Goal: Task Accomplishment & Management: Complete application form

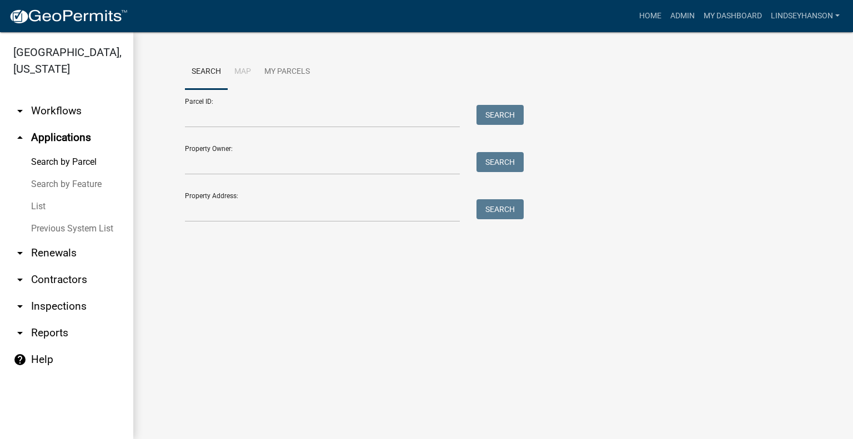
drag, startPoint x: 54, startPoint y: 108, endPoint x: 68, endPoint y: 110, distance: 13.4
click at [54, 110] on link "arrow_drop_down Workflows" at bounding box center [66, 111] width 133 height 27
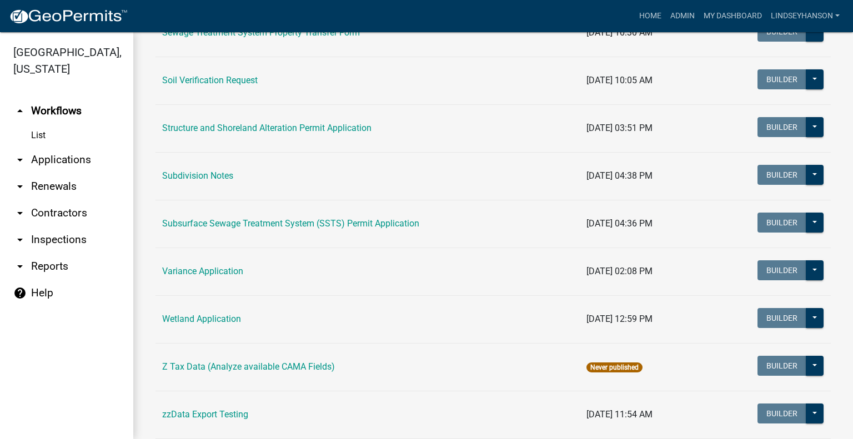
scroll to position [734, 0]
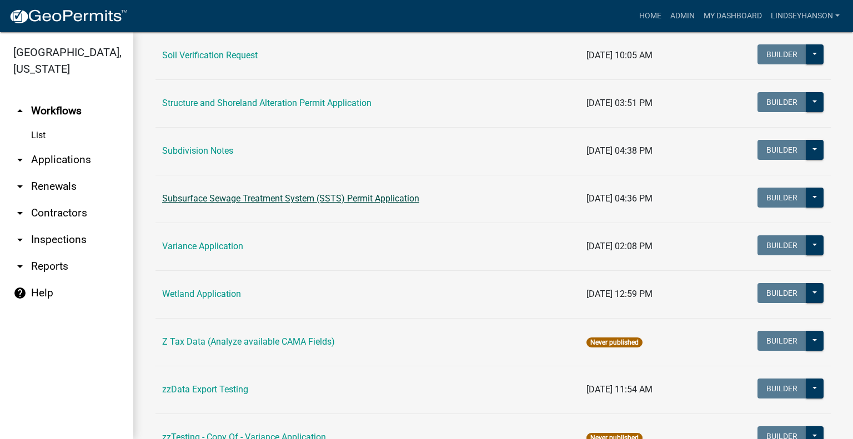
click at [379, 199] on link "Subsurface Sewage Treatment System (SSTS) Permit Application" at bounding box center [290, 198] width 257 height 11
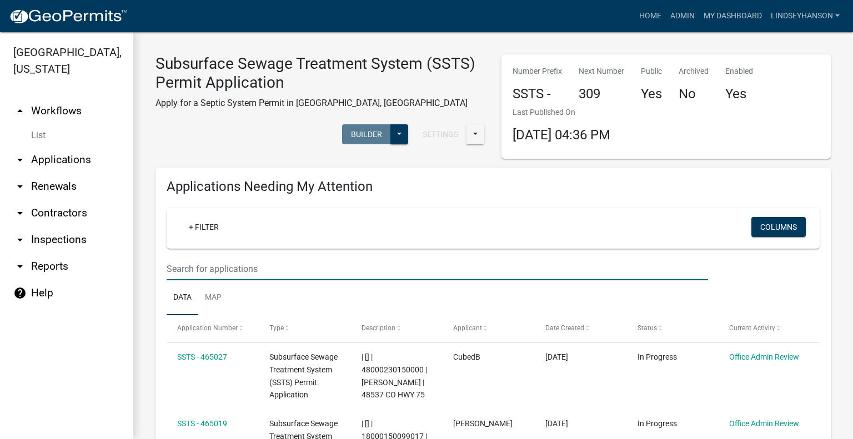
click at [500, 268] on input "text" at bounding box center [438, 269] width 542 height 23
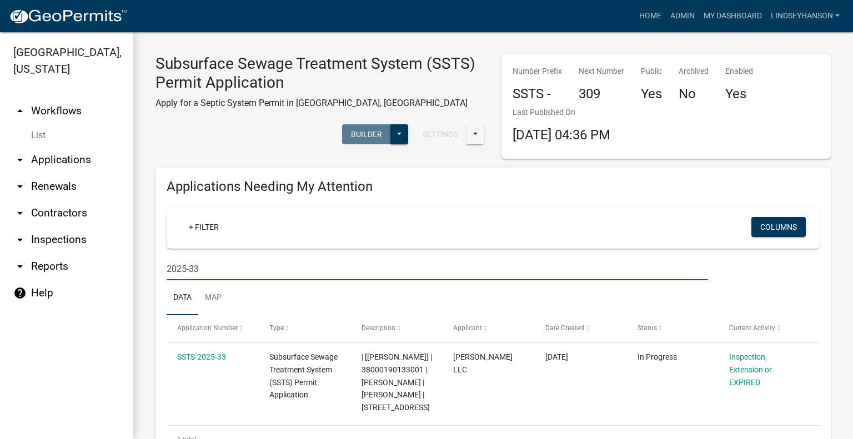
type input "2025-33"
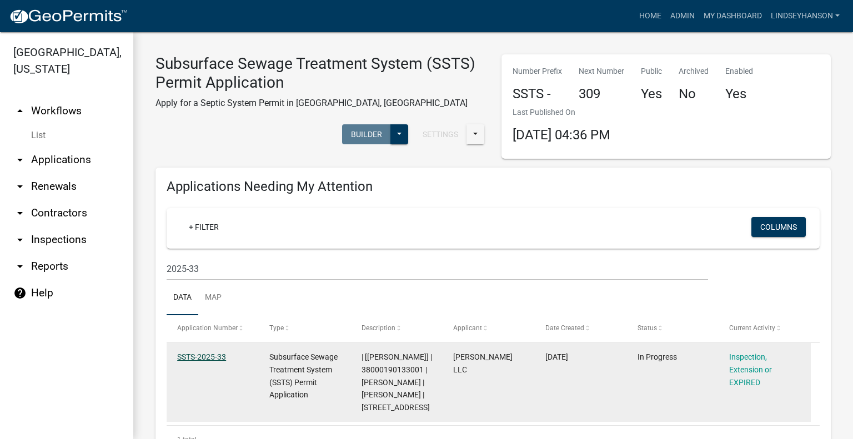
click at [207, 355] on link "SSTS-2025-33" at bounding box center [201, 357] width 49 height 9
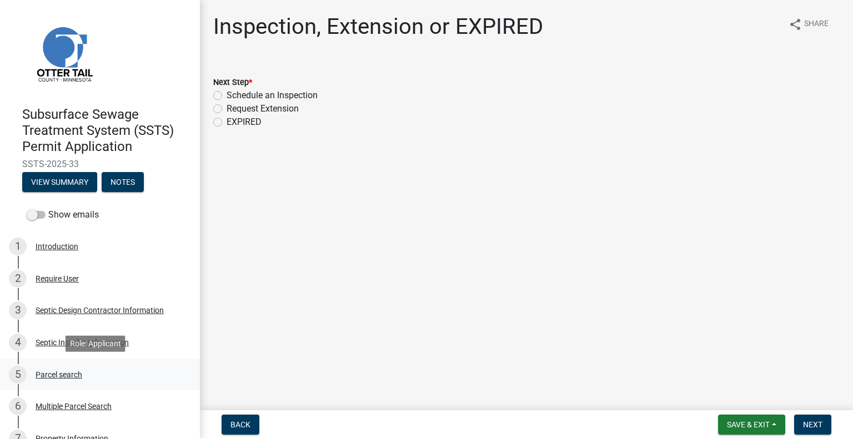
click at [69, 368] on div "5 Parcel search" at bounding box center [95, 375] width 173 height 18
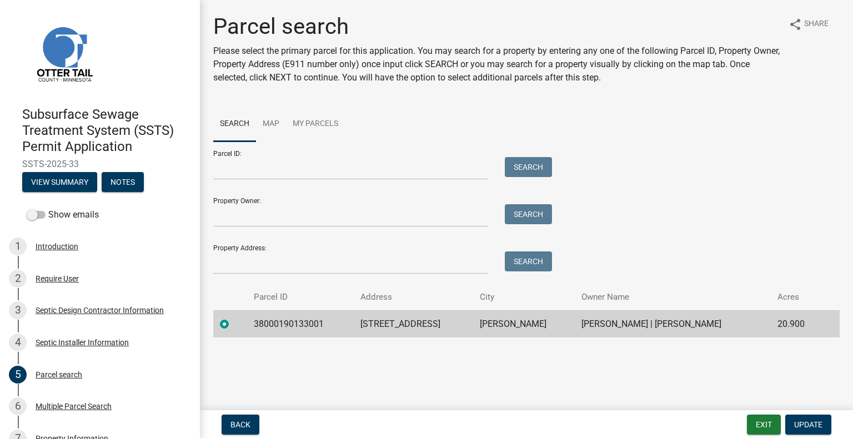
click at [284, 320] on td "38000190133001" at bounding box center [300, 324] width 107 height 27
copy td "38000190133001"
click at [422, 327] on td "29359 WATER STREET RD" at bounding box center [413, 324] width 119 height 27
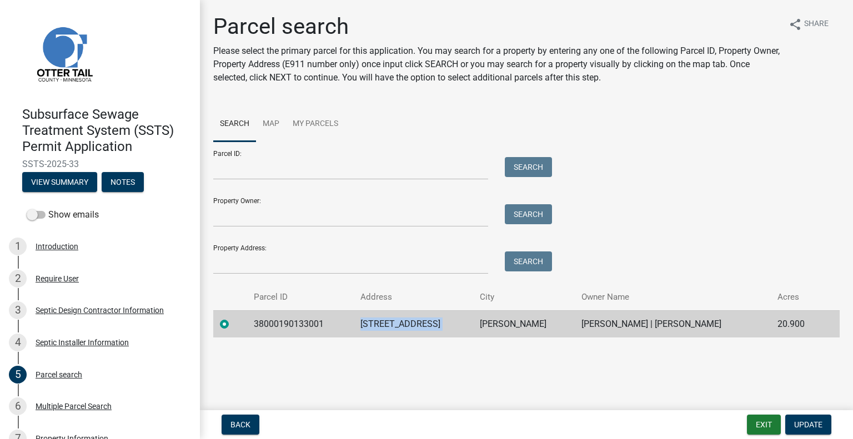
click at [422, 327] on td "29359 WATER STREET RD" at bounding box center [413, 324] width 119 height 27
copy td "29359 WATER STREET RD"
click at [522, 327] on td "UNDERWOOD" at bounding box center [524, 324] width 102 height 27
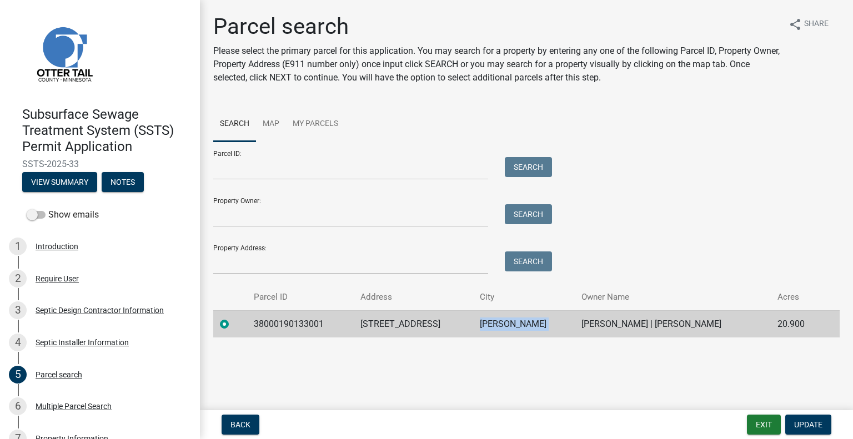
copy td "UNDERWOOD"
click at [644, 324] on td "KURT T KLAWITTER | LISA G KLAWITTER" at bounding box center [673, 324] width 196 height 27
click at [644, 323] on td "KURT T KLAWITTER | LISA G KLAWITTER" at bounding box center [673, 324] width 196 height 27
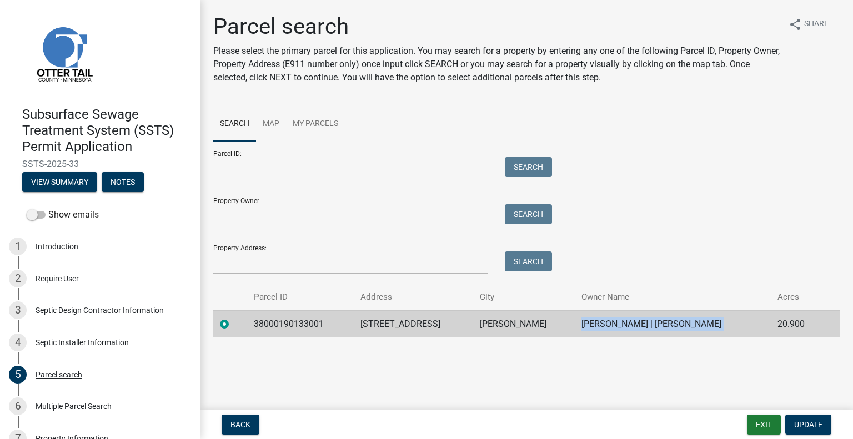
copy td "KURT T KLAWITTER | LISA G KLAWITTER"
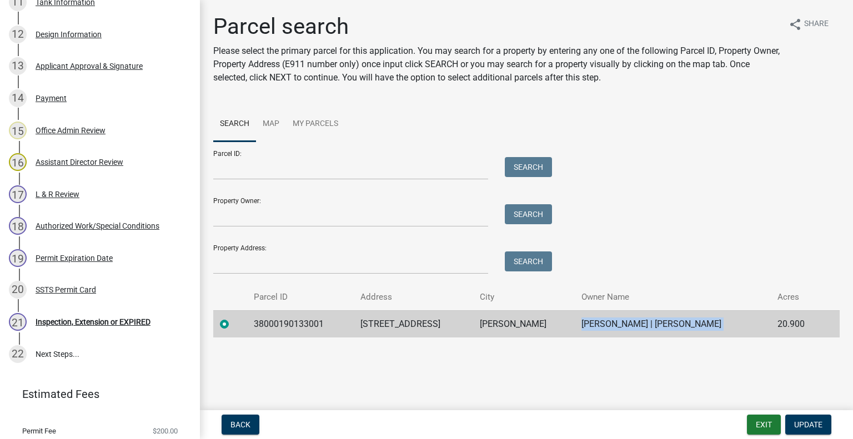
scroll to position [598, 0]
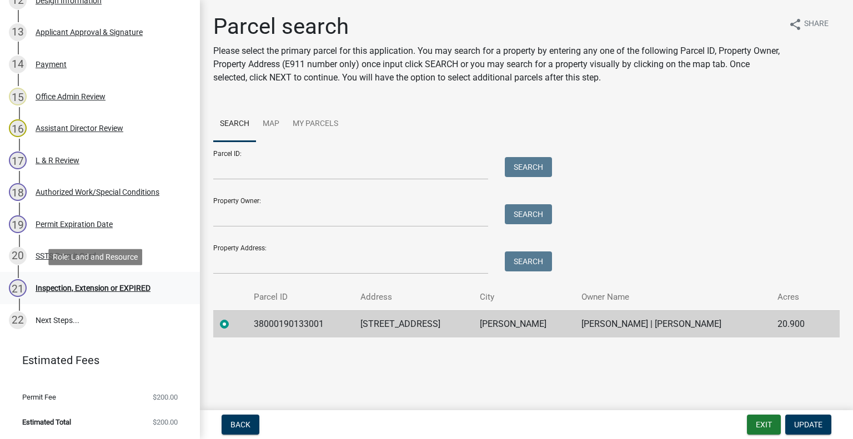
click at [131, 298] on link "21 Inspection, Extension or EXPIRED" at bounding box center [100, 288] width 200 height 32
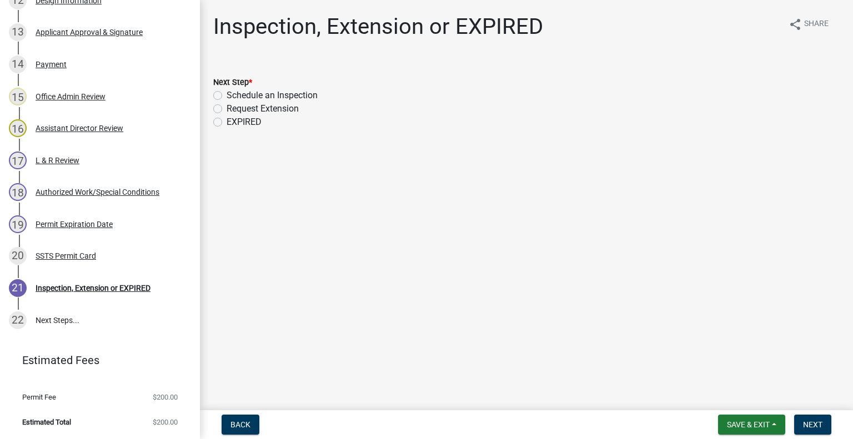
click at [296, 98] on label "Schedule an Inspection" at bounding box center [272, 95] width 91 height 13
click at [234, 96] on input "Schedule an Inspection" at bounding box center [230, 92] width 7 height 7
radio input "true"
click at [826, 437] on nav "Back Save & Exit Save Save & Exit Next" at bounding box center [526, 425] width 653 height 29
click at [823, 424] on button "Next" at bounding box center [812, 425] width 37 height 20
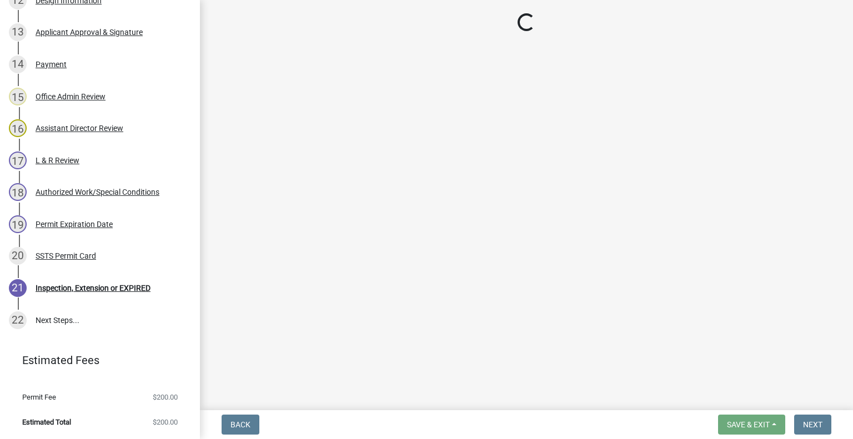
scroll to position [631, 0]
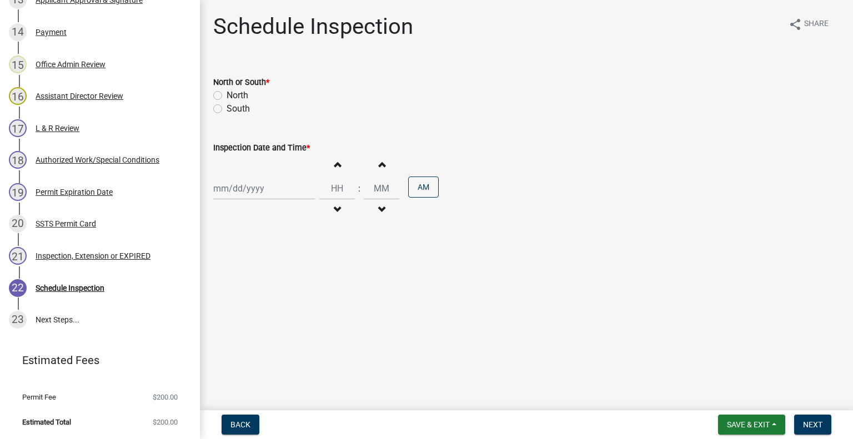
click at [241, 93] on label "North" at bounding box center [238, 95] width 22 height 13
click at [234, 93] on input "North" at bounding box center [230, 92] width 7 height 7
radio input "true"
select select "8"
select select "2025"
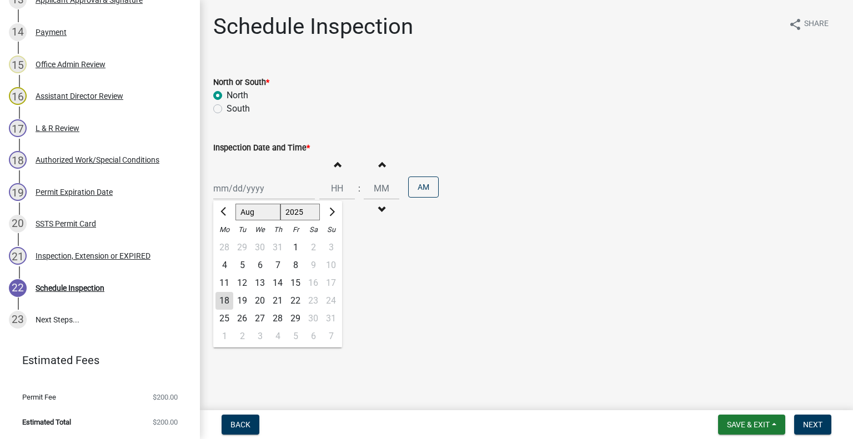
click at [254, 190] on div "Jan Feb Mar Apr May Jun Jul Aug Sep Oct Nov Dec 1525 1526 1527 1528 1529 1530 1…" at bounding box center [264, 188] width 102 height 23
click at [243, 295] on div "19" at bounding box center [242, 301] width 18 height 18
type input "08/19/2025"
click at [337, 206] on button "Decrement hours" at bounding box center [337, 210] width 23 height 20
type input "11"
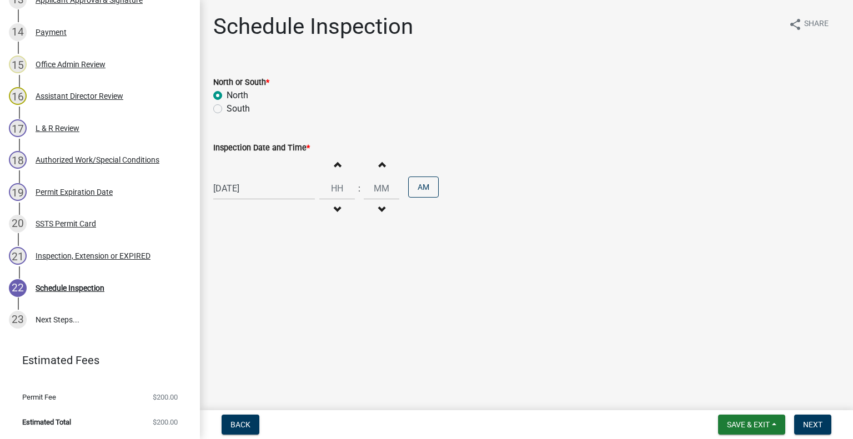
type input "00"
click at [424, 188] on button "PM" at bounding box center [423, 187] width 31 height 21
click at [824, 422] on button "Next" at bounding box center [812, 425] width 37 height 20
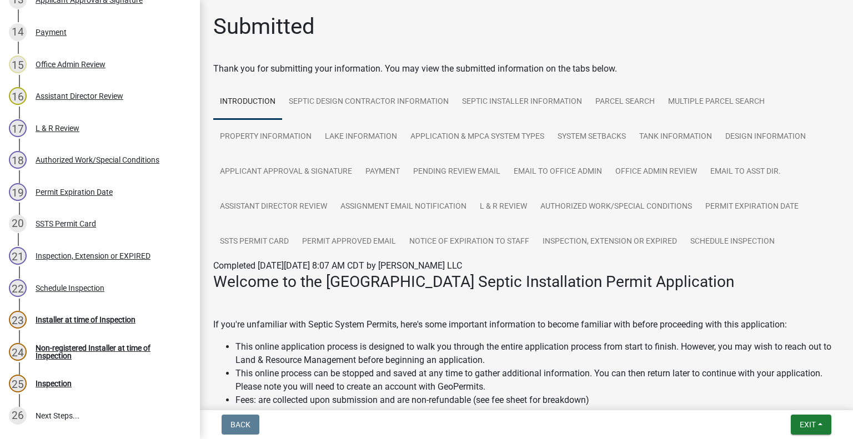
scroll to position [727, 0]
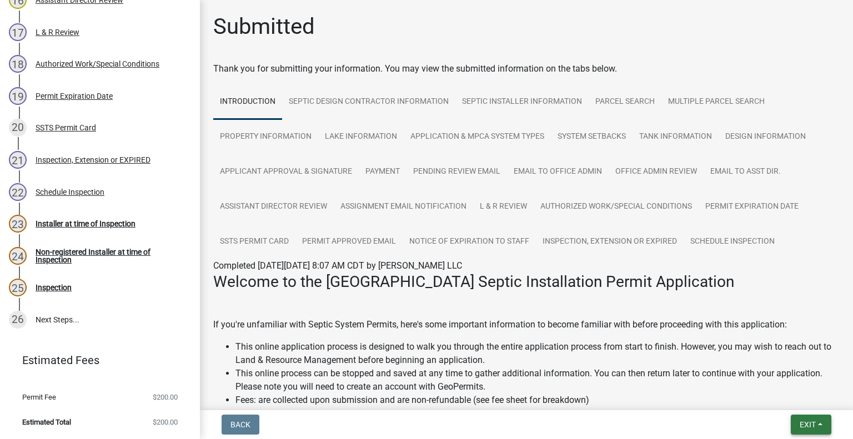
drag, startPoint x: 801, startPoint y: 427, endPoint x: 795, endPoint y: 409, distance: 19.3
click at [802, 427] on span "Exit" at bounding box center [808, 425] width 16 height 9
click at [782, 394] on button "Save & Exit" at bounding box center [787, 396] width 89 height 27
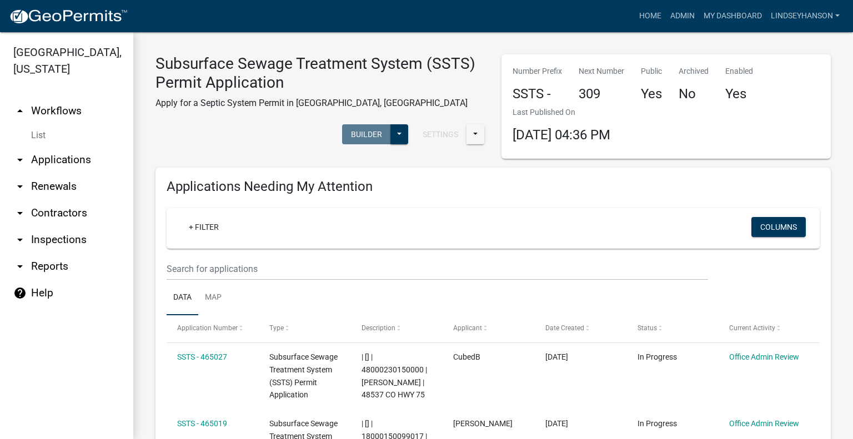
click at [83, 150] on link "arrow_drop_down Applications" at bounding box center [66, 160] width 133 height 27
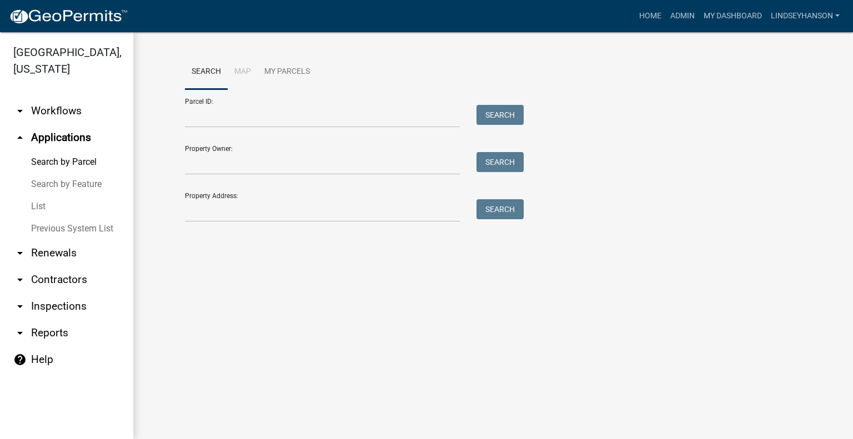
click at [73, 118] on link "arrow_drop_down Workflows" at bounding box center [66, 111] width 133 height 27
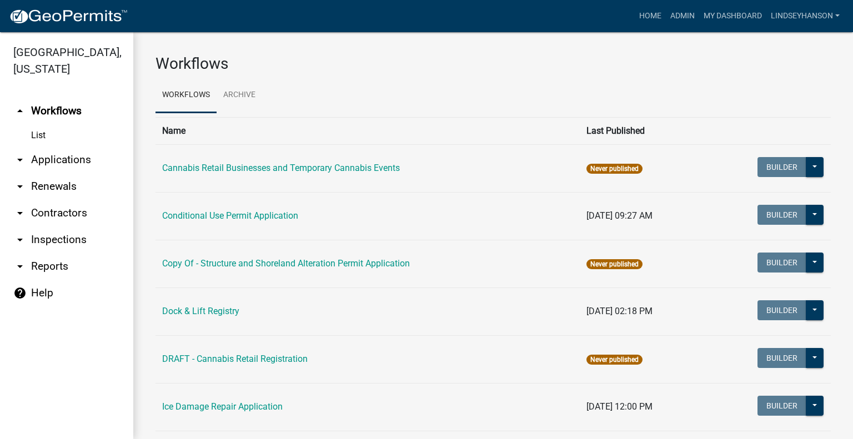
click at [73, 161] on link "arrow_drop_down Applications" at bounding box center [66, 160] width 133 height 27
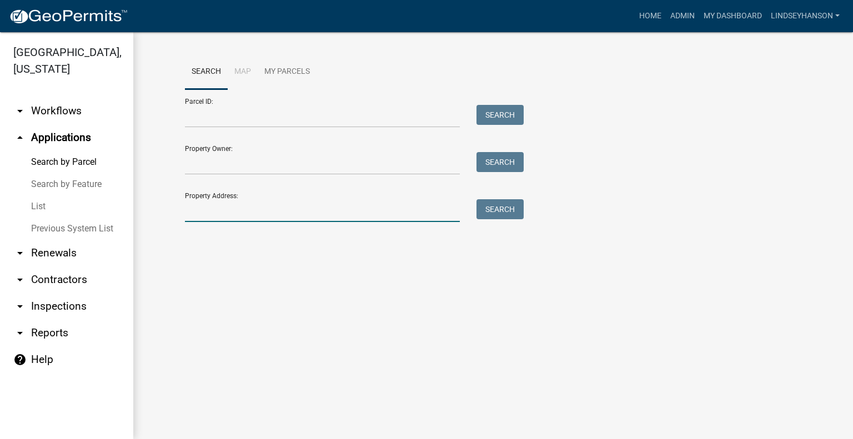
click at [284, 214] on input "Property Address:" at bounding box center [322, 210] width 275 height 23
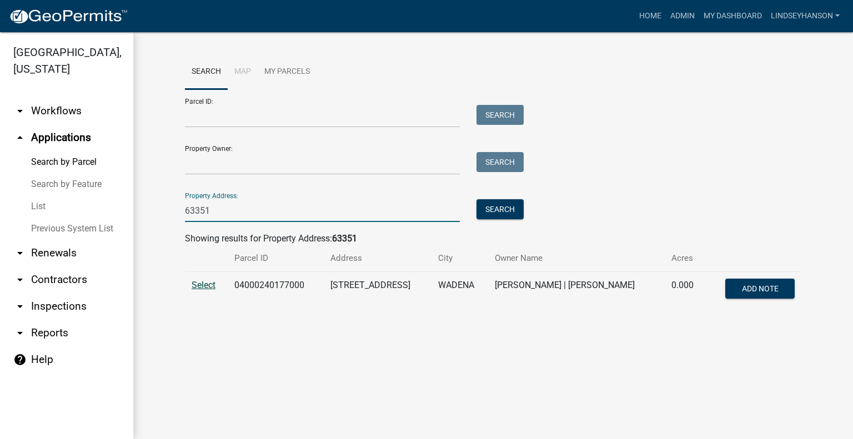
type input "63351"
click at [204, 284] on span "Select" at bounding box center [204, 285] width 24 height 11
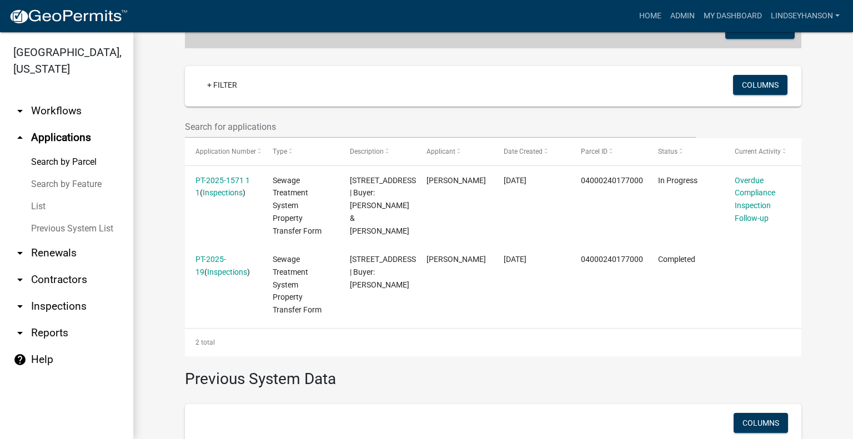
scroll to position [269, 0]
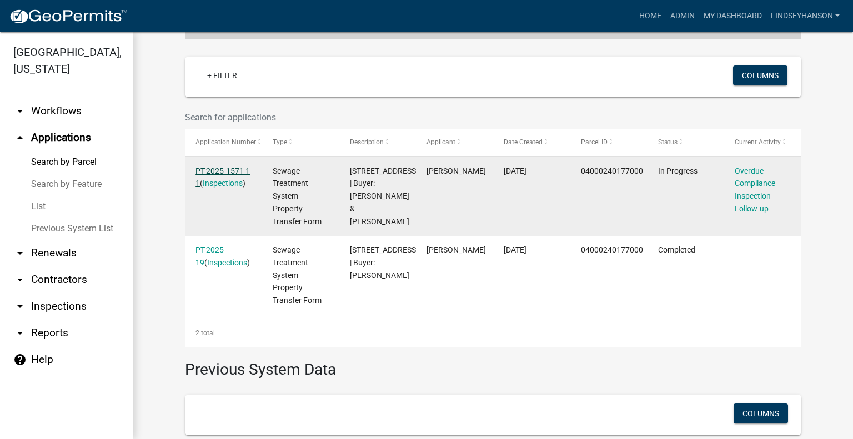
click at [209, 169] on link "PT-2025-1571 1 1" at bounding box center [223, 178] width 54 height 22
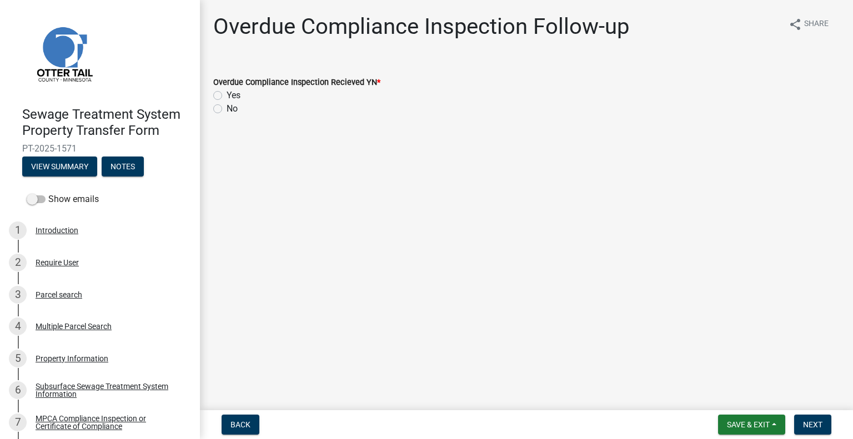
click at [227, 111] on label "No" at bounding box center [232, 108] width 11 height 13
click at [227, 109] on input "No" at bounding box center [230, 105] width 7 height 7
radio input "true"
click at [816, 427] on span "Next" at bounding box center [812, 425] width 19 height 9
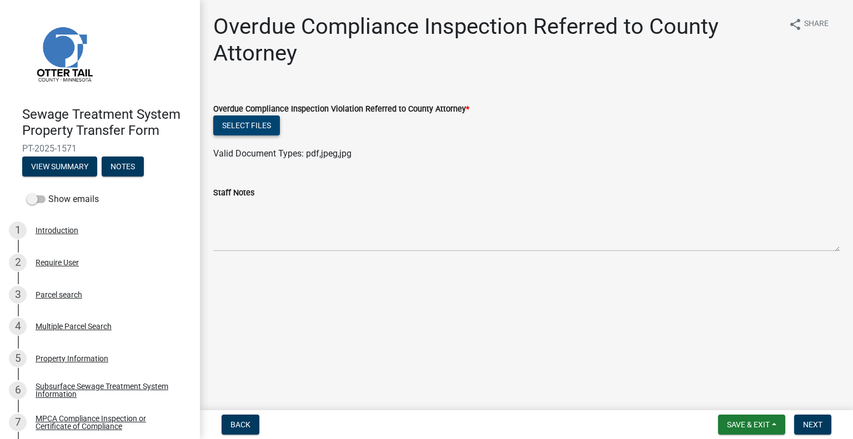
click at [267, 126] on button "Select files" at bounding box center [246, 126] width 67 height 20
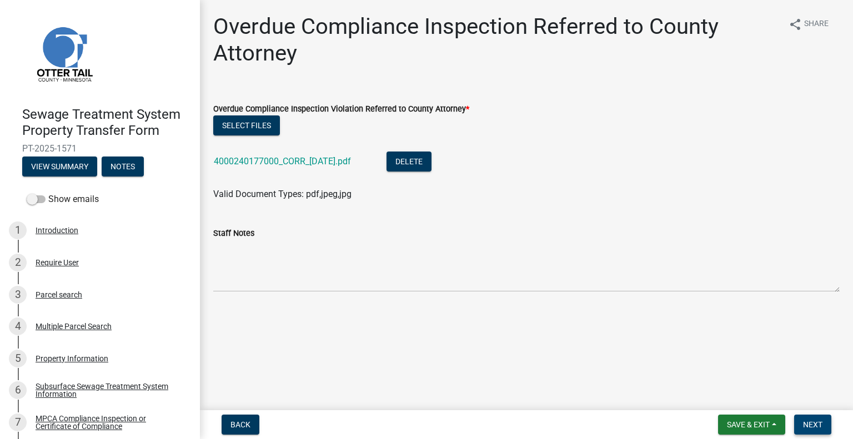
click at [821, 422] on span "Next" at bounding box center [812, 425] width 19 height 9
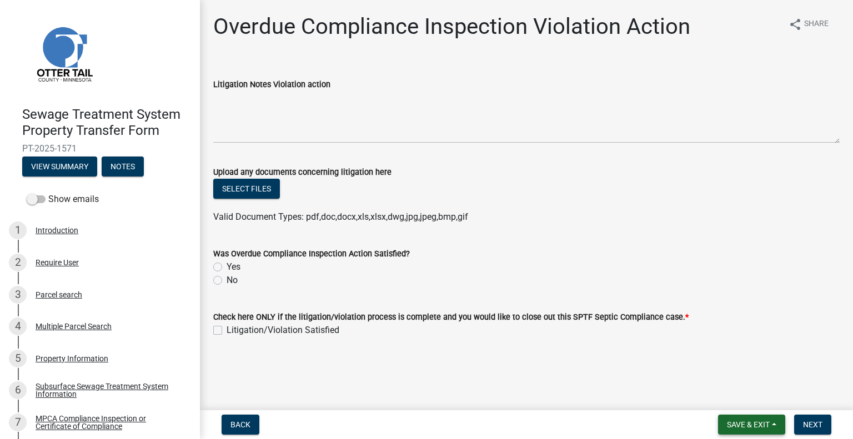
click at [733, 422] on span "Save & Exit" at bounding box center [748, 425] width 43 height 9
click at [729, 395] on button "Save & Exit" at bounding box center [741, 396] width 89 height 27
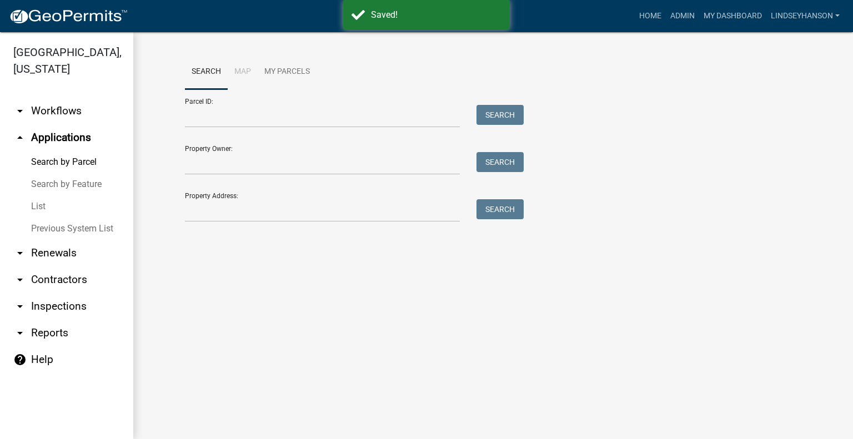
click at [76, 119] on link "arrow_drop_down Workflows" at bounding box center [66, 111] width 133 height 27
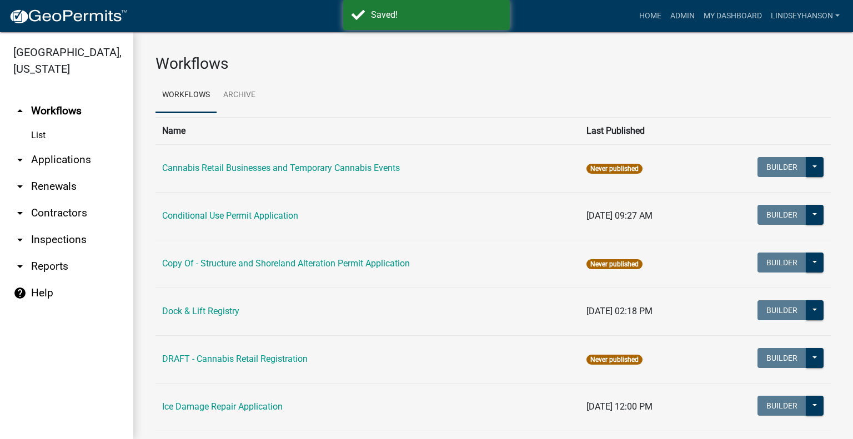
click at [83, 162] on link "arrow_drop_down Applications" at bounding box center [66, 160] width 133 height 27
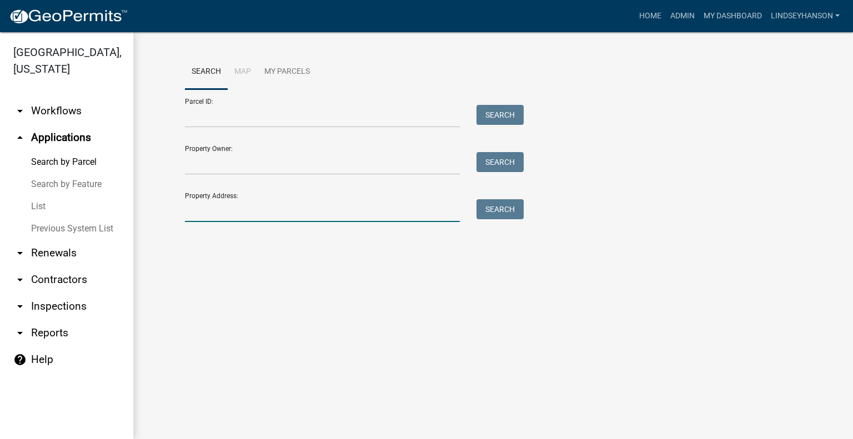
click at [219, 214] on input "Property Address:" at bounding box center [322, 210] width 275 height 23
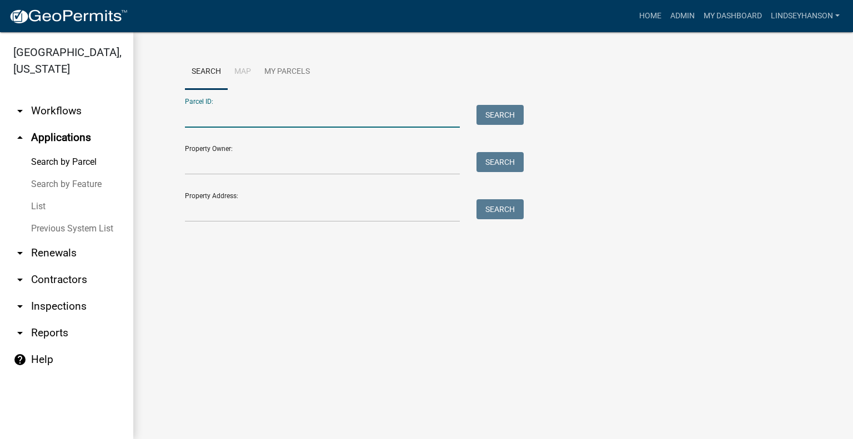
click at [271, 113] on input "Parcel ID:" at bounding box center [322, 116] width 275 height 23
paste input "10000250172014"
type input "10000250172014"
click at [506, 109] on button "Search" at bounding box center [500, 115] width 47 height 20
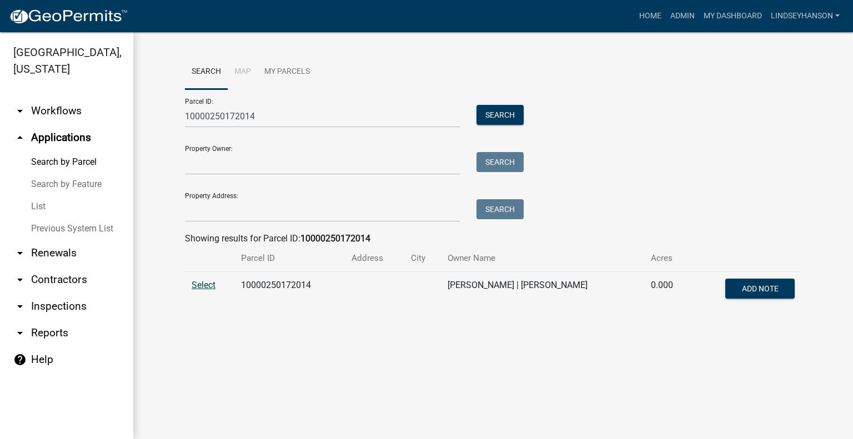
click at [207, 284] on span "Select" at bounding box center [204, 285] width 24 height 11
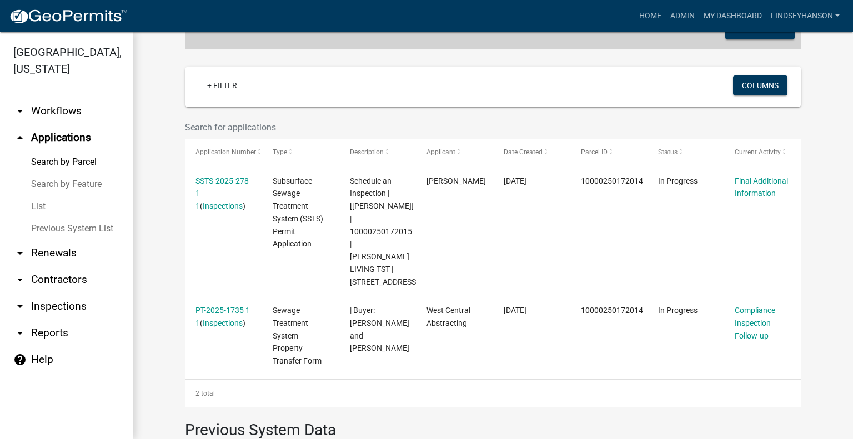
scroll to position [258, 0]
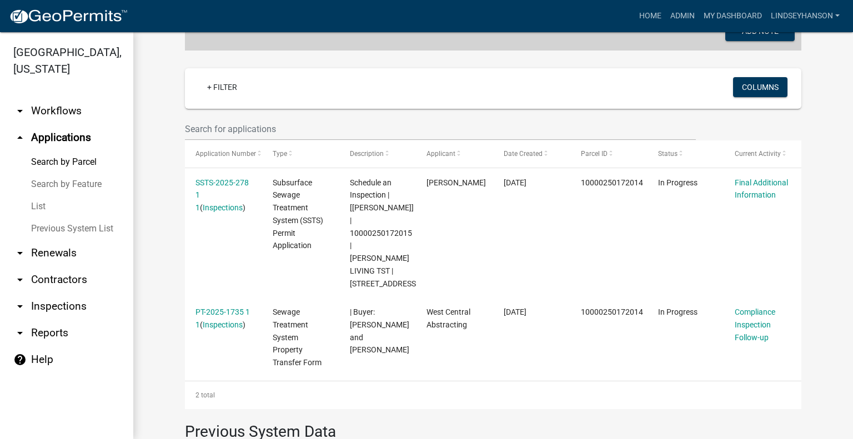
drag, startPoint x: 75, startPoint y: 112, endPoint x: 74, endPoint y: 122, distance: 10.1
click at [75, 112] on link "arrow_drop_down Workflows" at bounding box center [66, 111] width 133 height 27
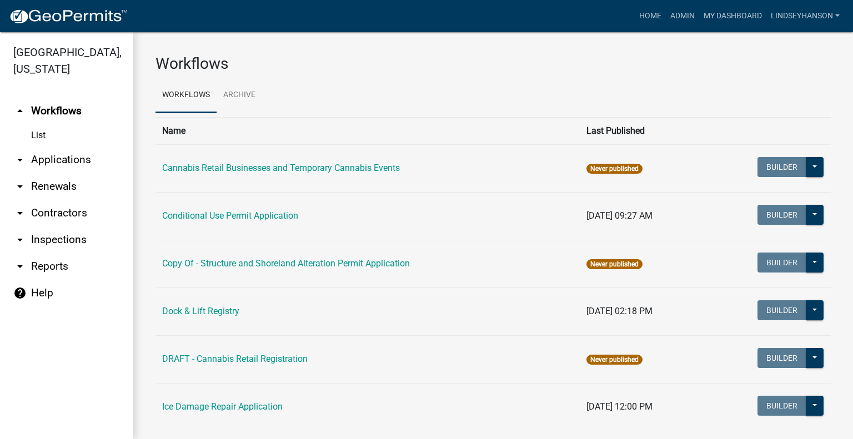
click at [76, 155] on link "arrow_drop_down Applications" at bounding box center [66, 160] width 133 height 27
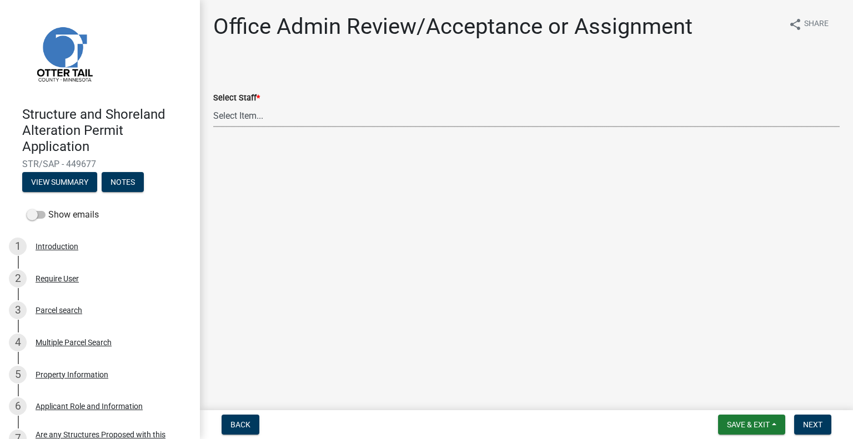
click at [280, 123] on select "Select Item... [PERSON_NAME] ([EMAIL_ADDRESS][DOMAIN_NAME]) [PERSON_NAME] ([EMA…" at bounding box center [526, 115] width 627 height 23
click at [213, 104] on select "Select Item... [PERSON_NAME] ([EMAIL_ADDRESS][DOMAIN_NAME]) [PERSON_NAME] ([EMA…" at bounding box center [526, 115] width 627 height 23
select select "587f38f5-c90e-4c12-9e10-d3e23909bbca"
click at [818, 431] on button "Next" at bounding box center [812, 425] width 37 height 20
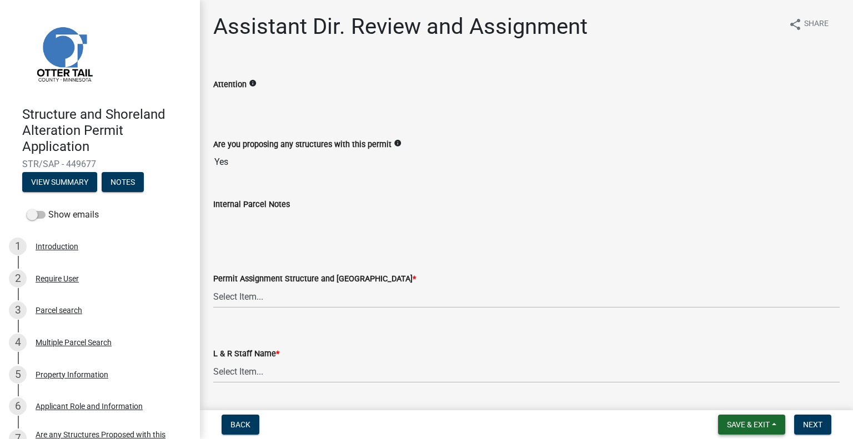
click at [751, 426] on span "Save & Exit" at bounding box center [748, 425] width 43 height 9
click at [747, 403] on button "Save & Exit" at bounding box center [741, 396] width 89 height 27
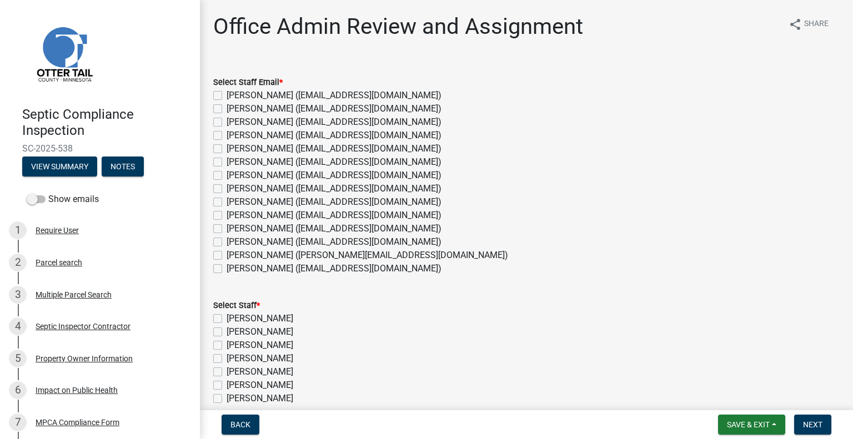
click at [259, 271] on label "[PERSON_NAME] ([EMAIL_ADDRESS][DOMAIN_NAME])" at bounding box center [334, 268] width 215 height 13
click at [234, 269] on input "[PERSON_NAME] ([EMAIL_ADDRESS][DOMAIN_NAME])" at bounding box center [230, 265] width 7 height 7
checkbox input "true"
checkbox input "false"
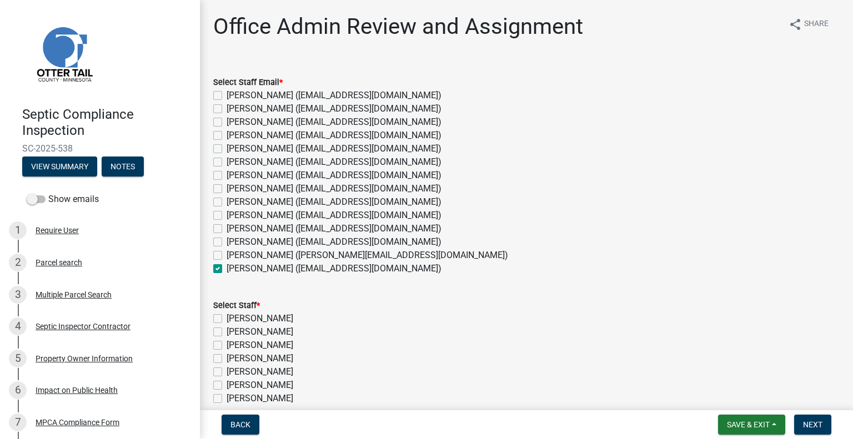
checkbox input "false"
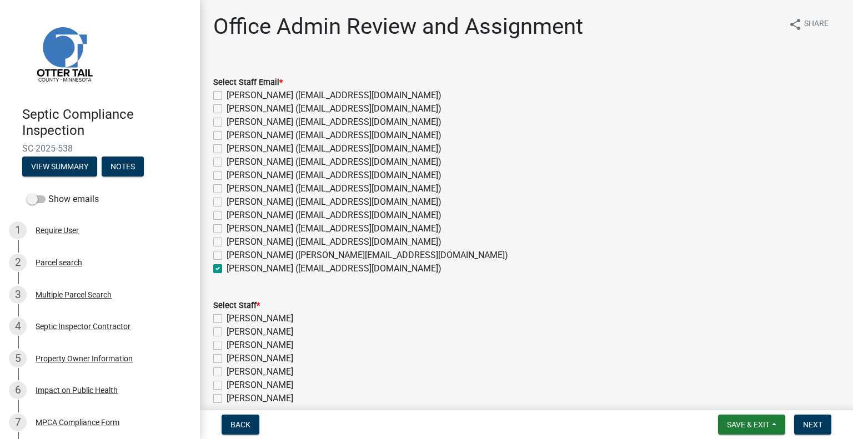
checkbox input "false"
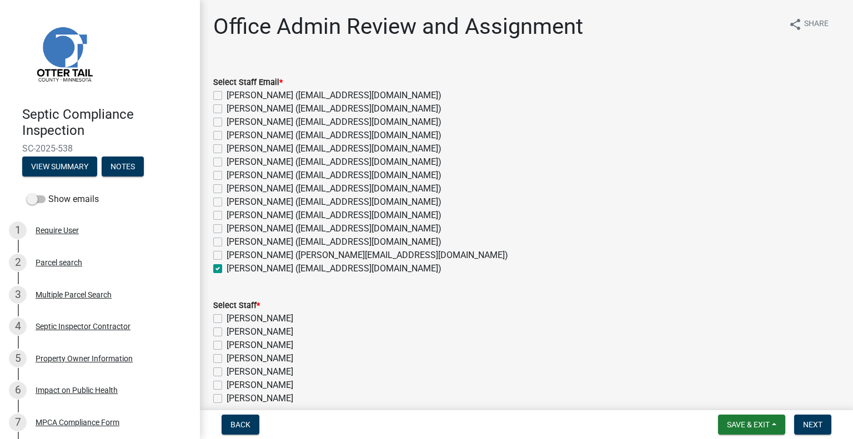
checkbox input "false"
checkbox input "true"
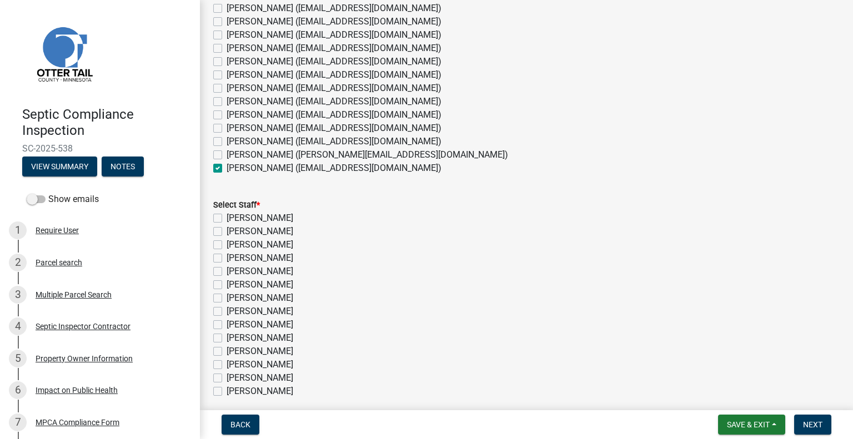
scroll to position [111, 0]
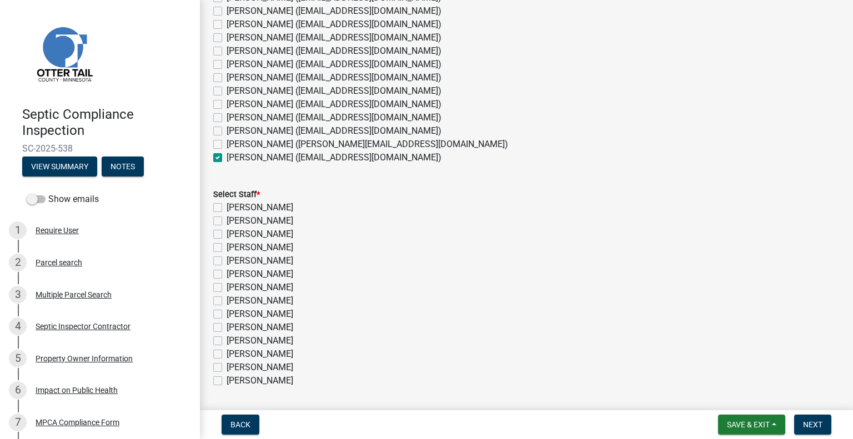
click at [253, 380] on label "[PERSON_NAME]" at bounding box center [260, 380] width 67 height 13
click at [234, 380] on input "[PERSON_NAME]" at bounding box center [230, 377] width 7 height 7
checkbox input "true"
checkbox input "false"
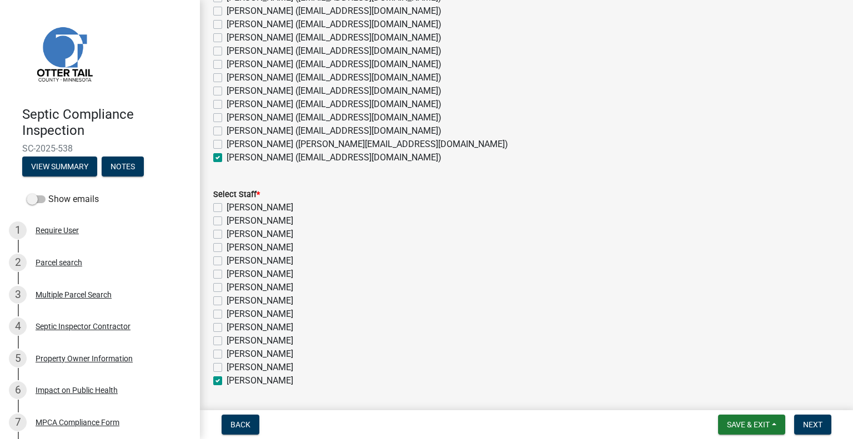
checkbox input "false"
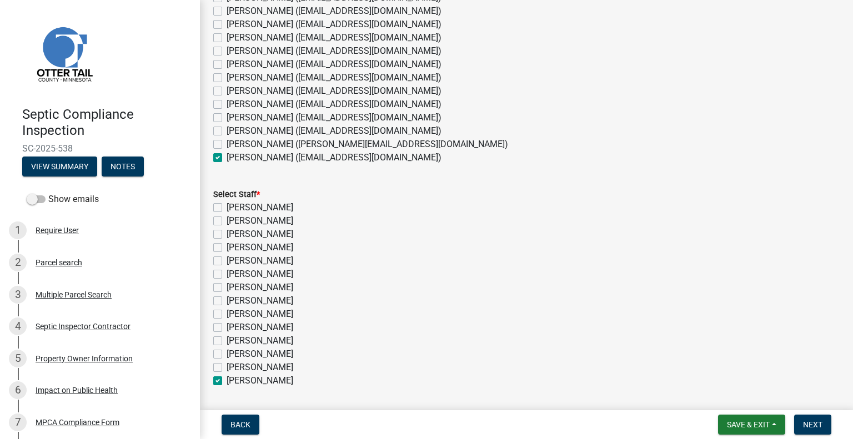
checkbox input "false"
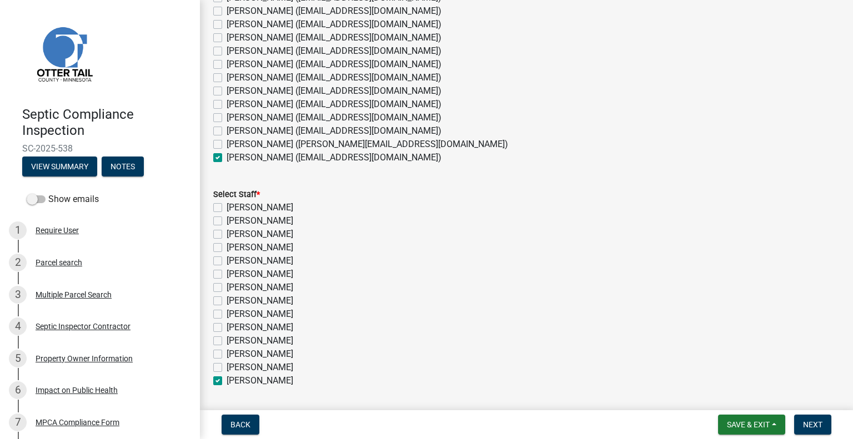
checkbox input "false"
checkbox input "true"
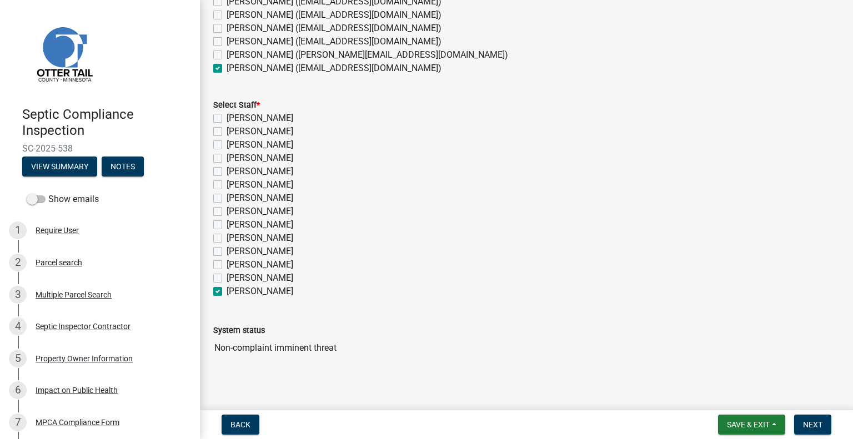
scroll to position [206, 0]
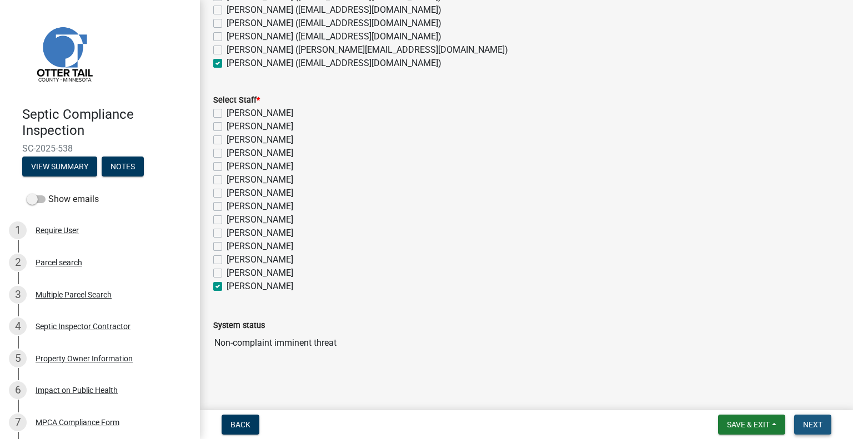
click at [812, 425] on span "Next" at bounding box center [812, 425] width 19 height 9
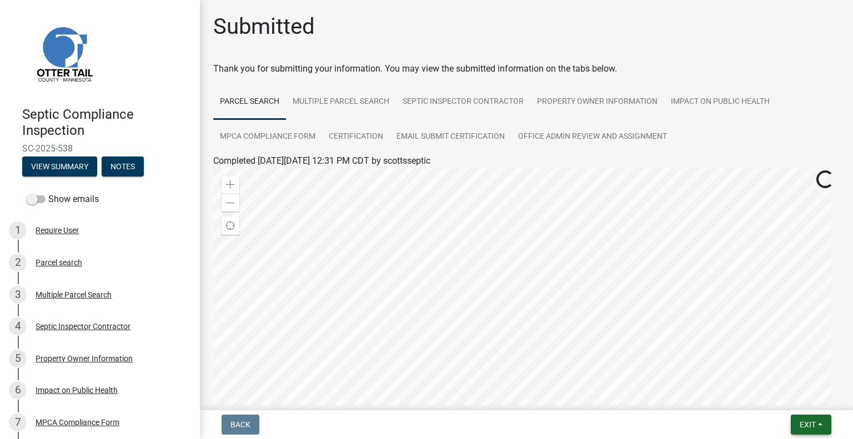
drag, startPoint x: 806, startPoint y: 423, endPoint x: 800, endPoint y: 418, distance: 7.1
click at [807, 422] on span "Exit" at bounding box center [808, 425] width 16 height 9
click at [769, 397] on button "Save & Exit" at bounding box center [787, 396] width 89 height 27
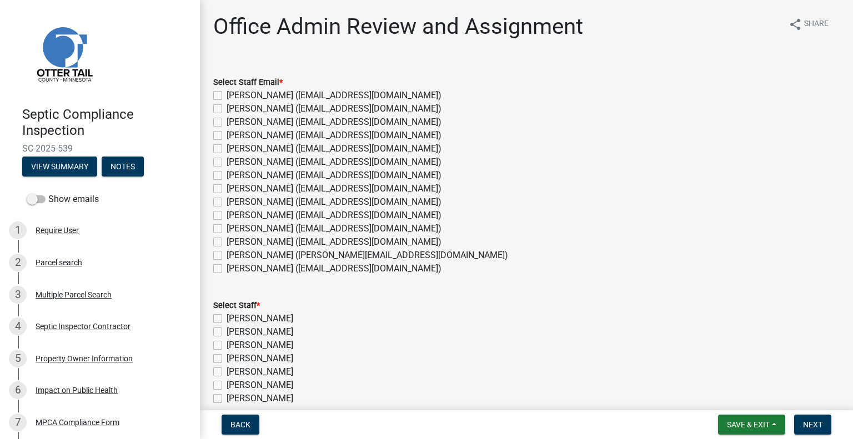
click at [271, 241] on label "[PERSON_NAME] ([EMAIL_ADDRESS][DOMAIN_NAME])" at bounding box center [334, 242] width 215 height 13
click at [234, 241] on input "[PERSON_NAME] ([EMAIL_ADDRESS][DOMAIN_NAME])" at bounding box center [230, 239] width 7 height 7
checkbox input "true"
checkbox input "false"
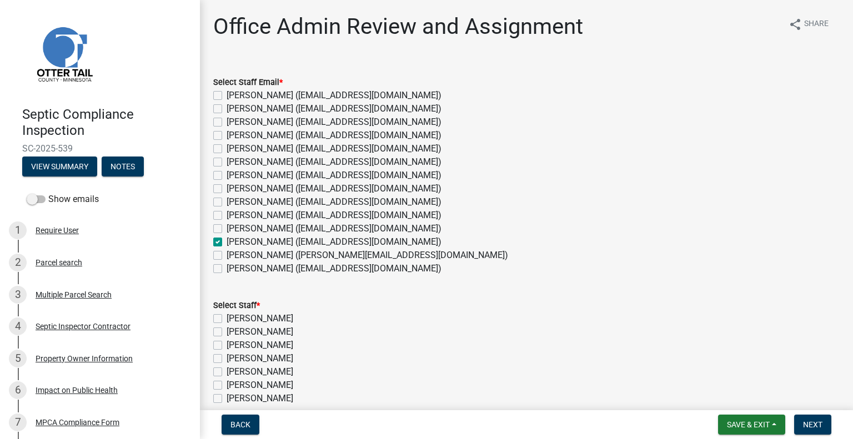
checkbox input "false"
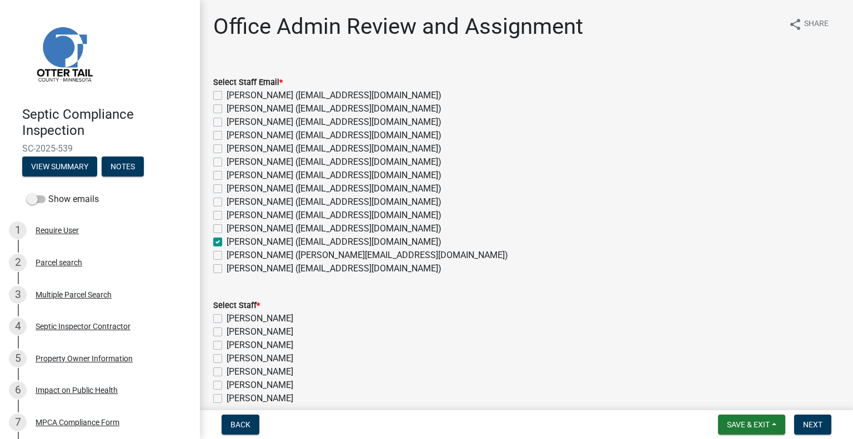
checkbox input "false"
checkbox input "true"
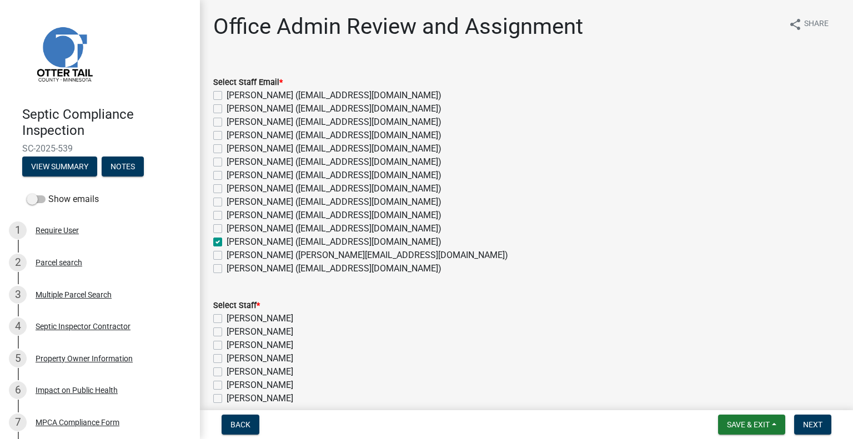
checkbox input "false"
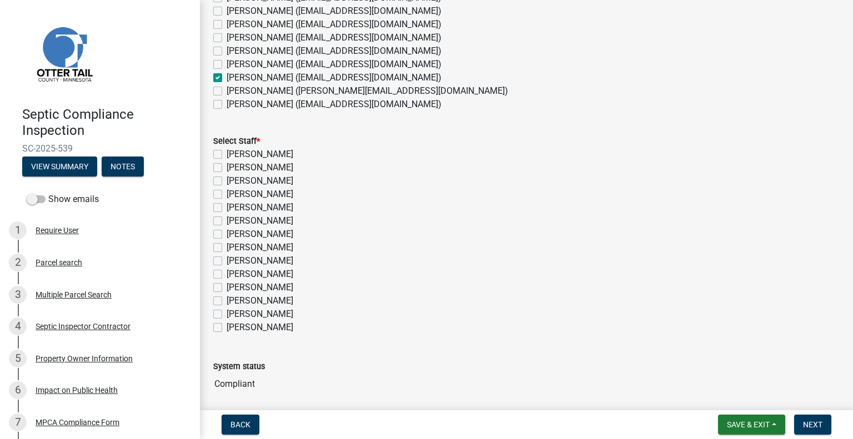
scroll to position [206, 0]
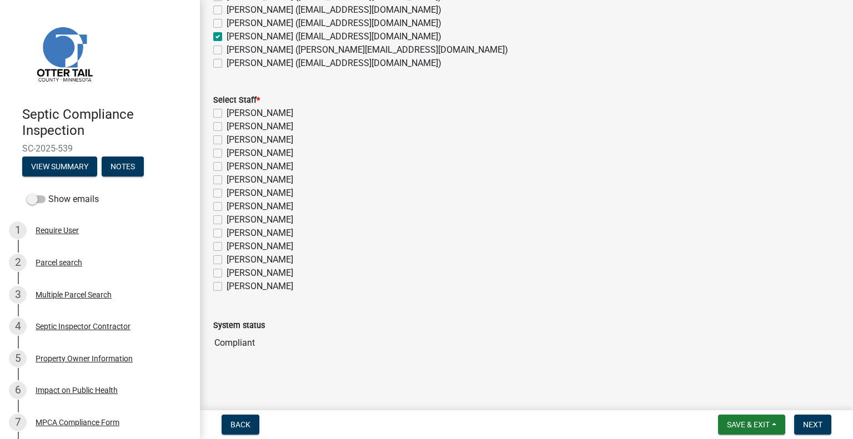
click at [274, 259] on label "[PERSON_NAME]" at bounding box center [260, 259] width 67 height 13
click at [234, 259] on input "[PERSON_NAME]" at bounding box center [230, 256] width 7 height 7
checkbox input "true"
checkbox input "false"
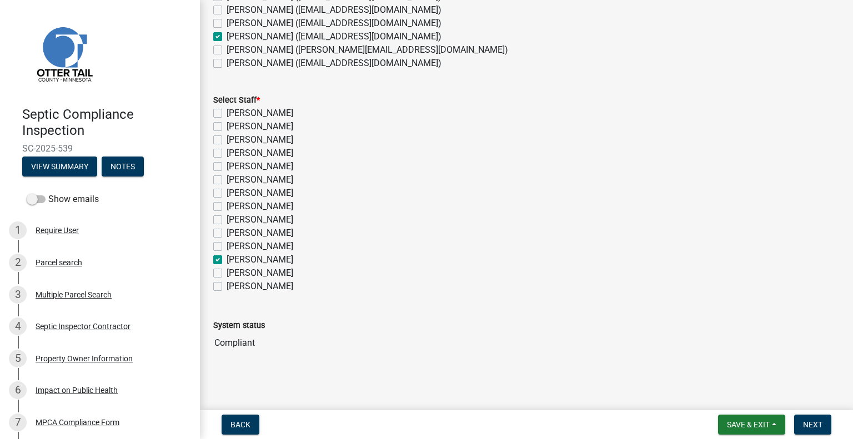
checkbox input "false"
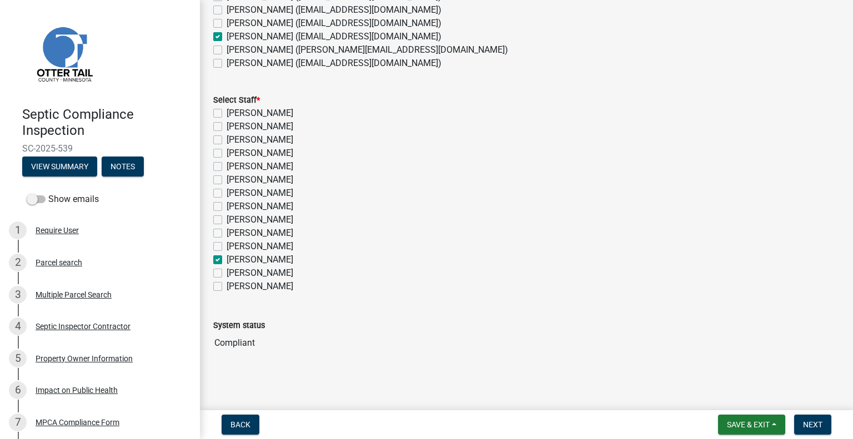
checkbox input "false"
checkbox input "true"
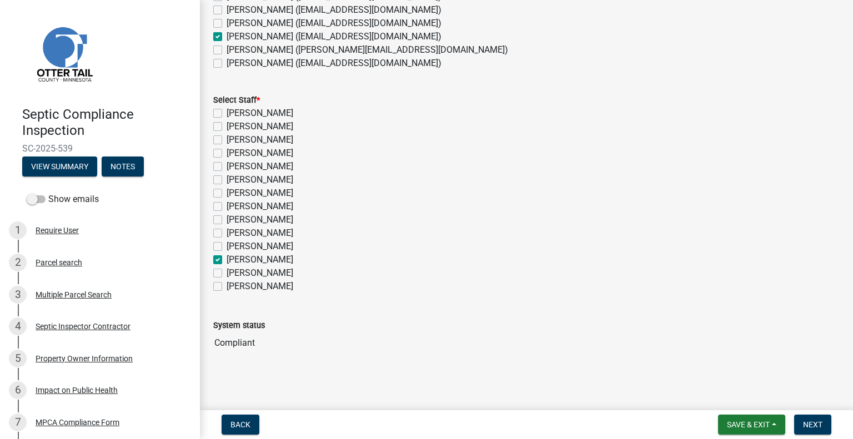
checkbox input "false"
click at [816, 424] on span "Next" at bounding box center [812, 425] width 19 height 9
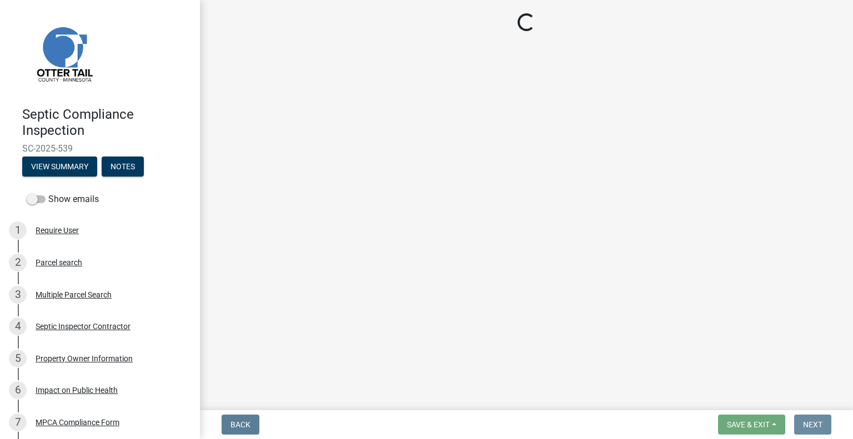
scroll to position [0, 0]
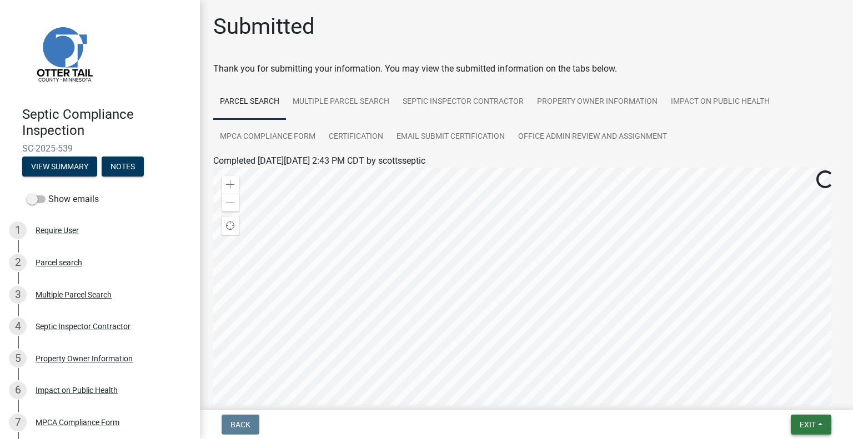
click at [798, 424] on button "Exit" at bounding box center [811, 425] width 41 height 20
click at [795, 406] on button "Save & Exit" at bounding box center [787, 396] width 89 height 27
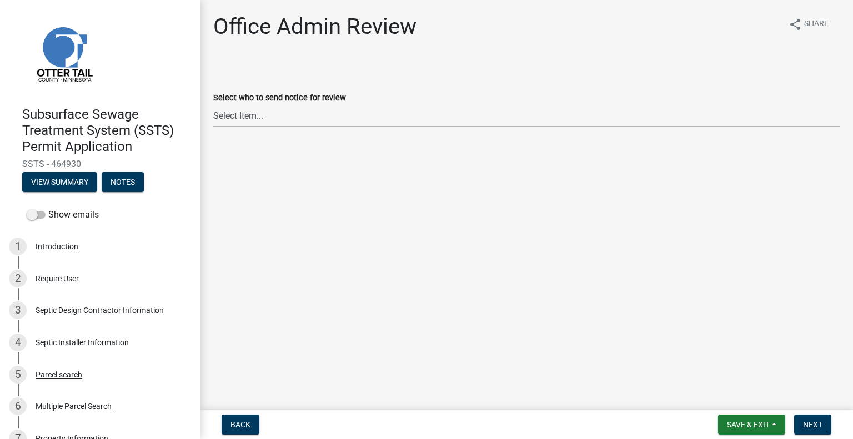
click at [320, 116] on select "Select Item... [PERSON_NAME] ([EMAIL_ADDRESS][DOMAIN_NAME]) [PERSON_NAME] ([EMA…" at bounding box center [526, 115] width 627 height 23
click at [213, 104] on select "Select Item... [PERSON_NAME] ([EMAIL_ADDRESS][DOMAIN_NAME]) [PERSON_NAME] ([EMA…" at bounding box center [526, 115] width 627 height 23
select select "587f38f5-c90e-4c12-9e10-d3e23909bbca"
click at [814, 422] on span "Next" at bounding box center [812, 425] width 19 height 9
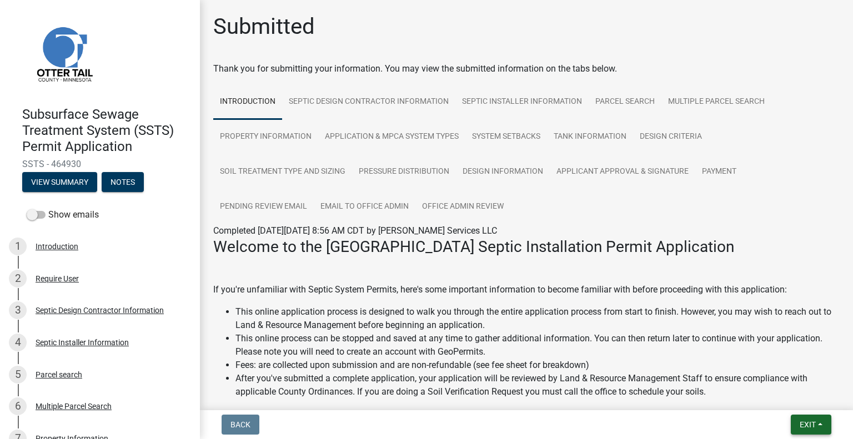
click at [798, 418] on button "Exit" at bounding box center [811, 425] width 41 height 20
click at [786, 391] on button "Save & Exit" at bounding box center [787, 396] width 89 height 27
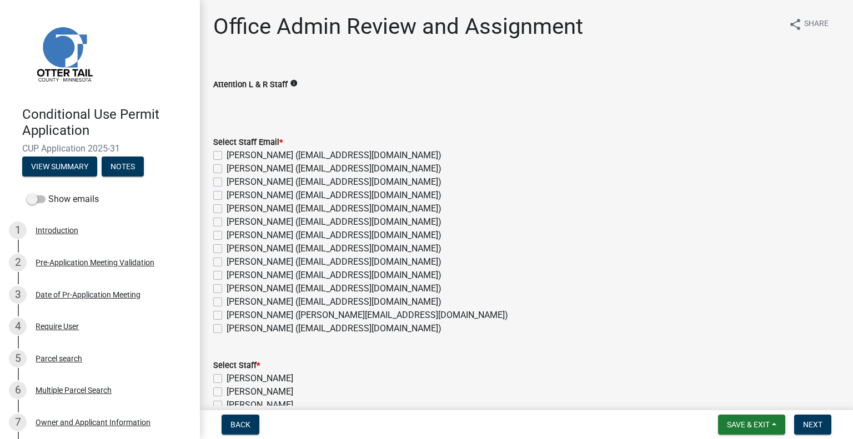
click at [242, 166] on label "[PERSON_NAME] ([EMAIL_ADDRESS][DOMAIN_NAME])" at bounding box center [334, 168] width 215 height 13
click at [234, 166] on input "[PERSON_NAME] ([EMAIL_ADDRESS][DOMAIN_NAME])" at bounding box center [230, 165] width 7 height 7
checkbox input "true"
checkbox input "false"
checkbox input "true"
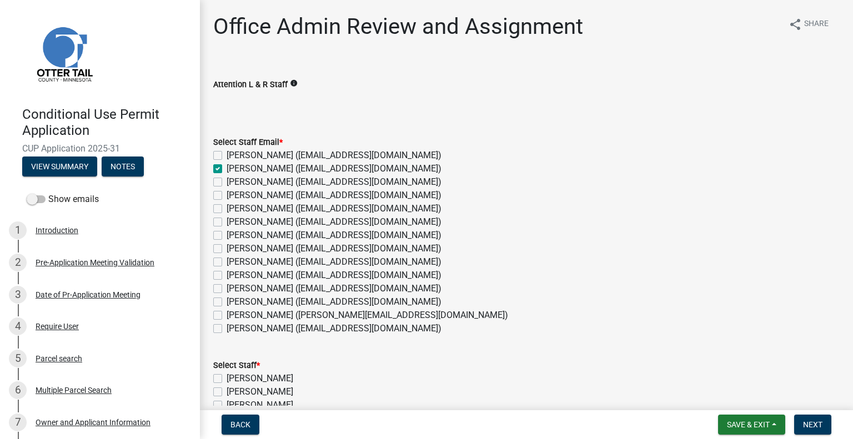
checkbox input "false"
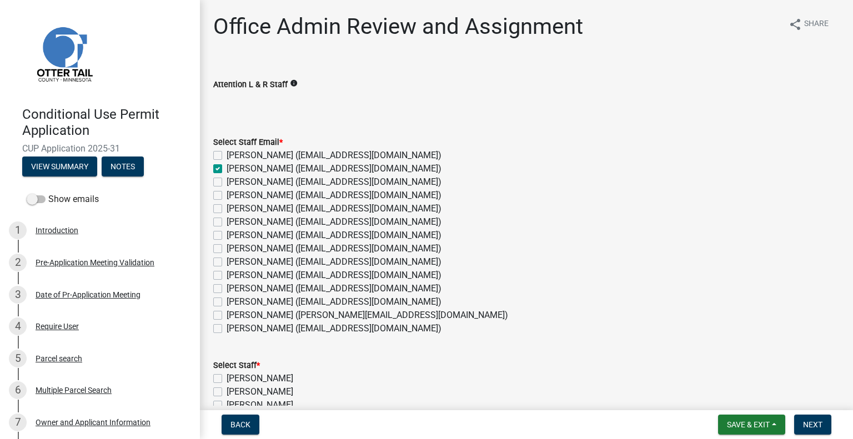
checkbox input "false"
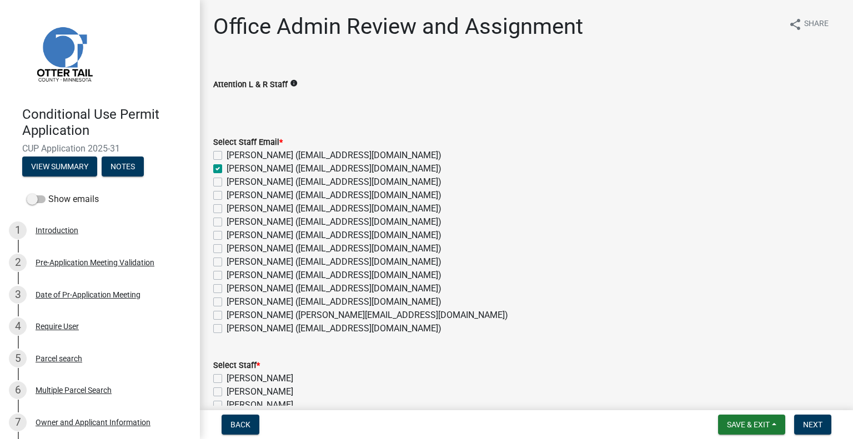
checkbox input "false"
click at [261, 207] on label "Chris LeClair (cleclair@ottertailcounty.gov)" at bounding box center [334, 208] width 215 height 13
click at [234, 207] on input "[PERSON_NAME] ([EMAIL_ADDRESS][DOMAIN_NAME])" at bounding box center [230, 205] width 7 height 7
checkbox input "true"
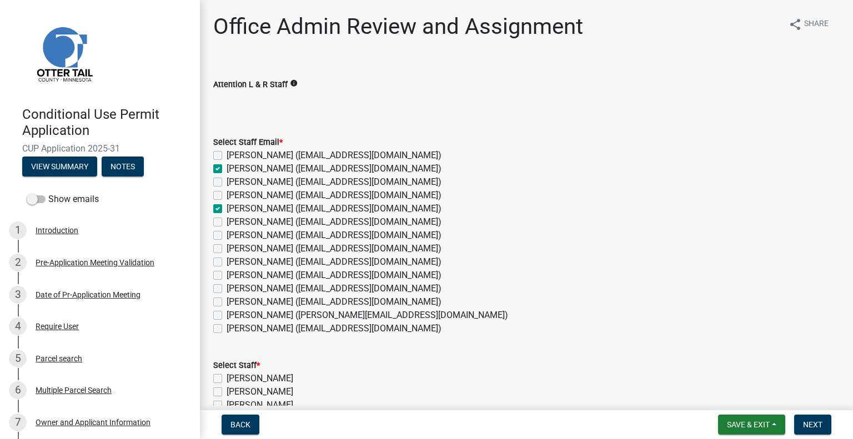
checkbox input "false"
checkbox input "true"
checkbox input "false"
checkbox input "true"
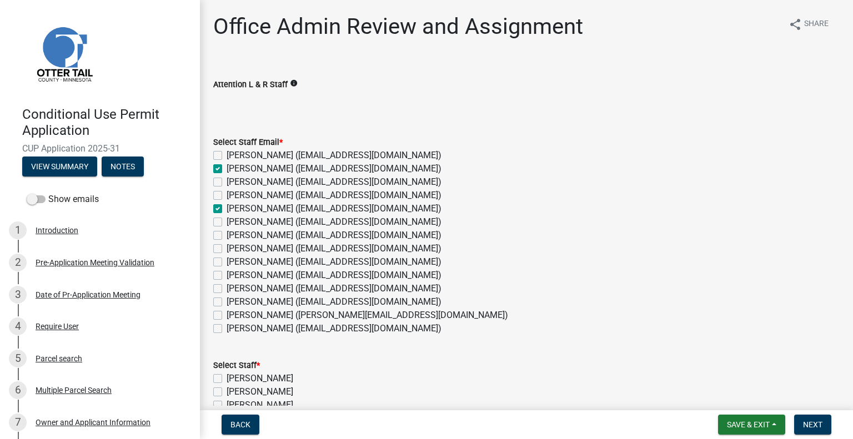
checkbox input "false"
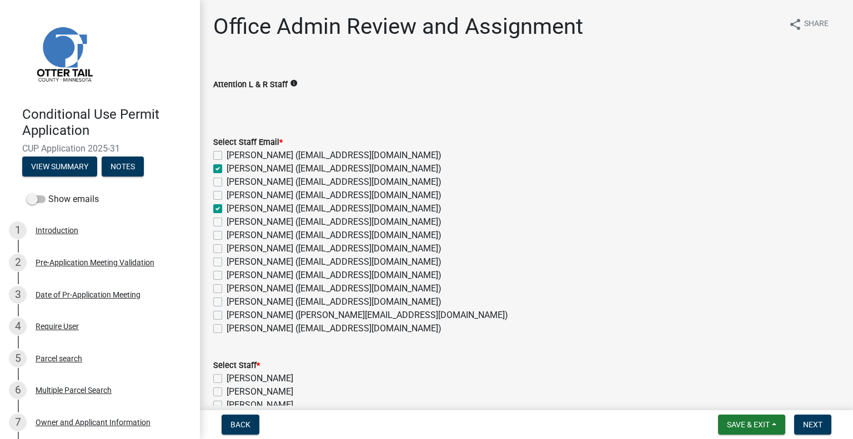
checkbox input "false"
click at [258, 278] on label "[PERSON_NAME] ([EMAIL_ADDRESS][DOMAIN_NAME])" at bounding box center [334, 275] width 215 height 13
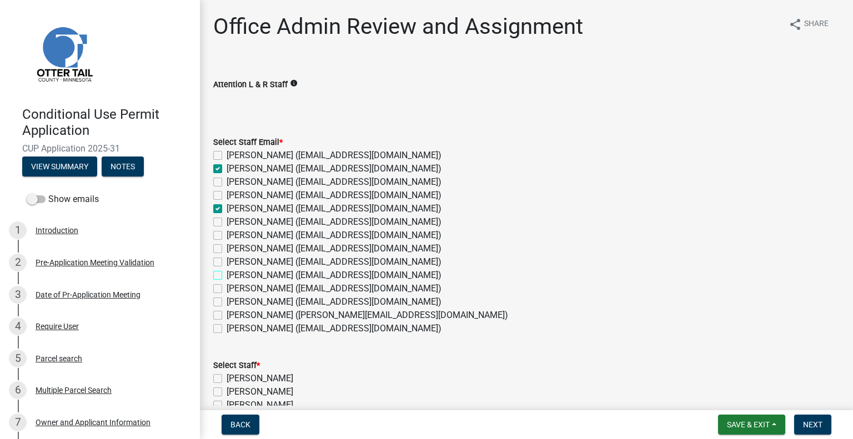
click at [234, 276] on input "[PERSON_NAME] ([EMAIL_ADDRESS][DOMAIN_NAME])" at bounding box center [230, 272] width 7 height 7
checkbox input "true"
checkbox input "false"
checkbox input "true"
checkbox input "false"
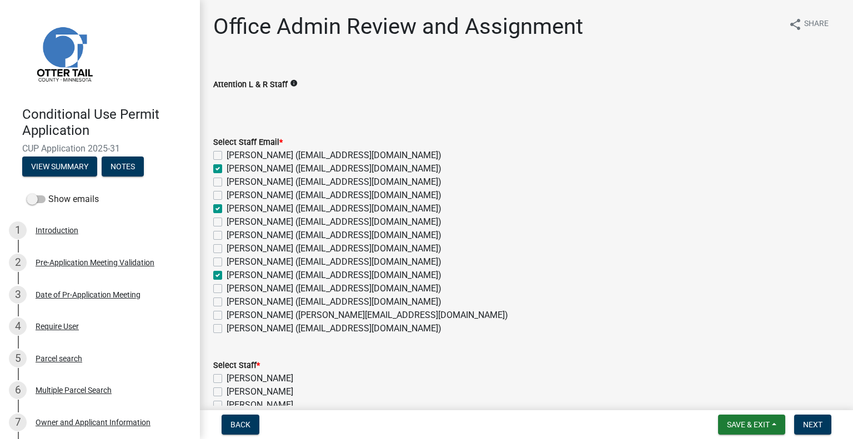
checkbox input "false"
checkbox input "true"
checkbox input "false"
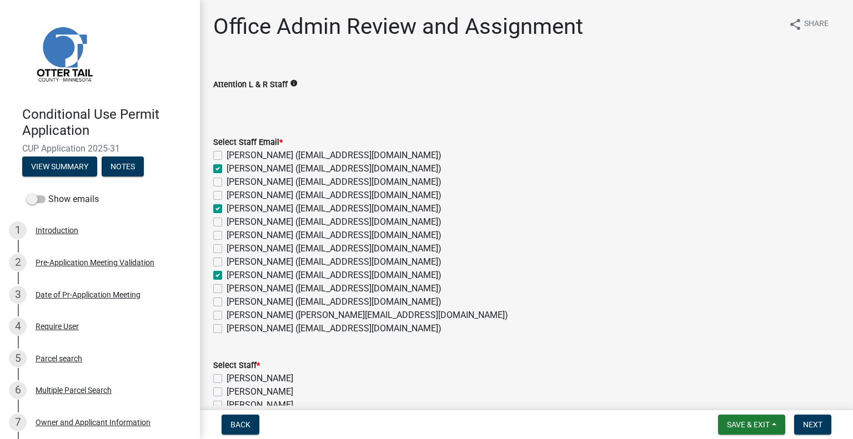
checkbox input "false"
checkbox input "true"
checkbox input "false"
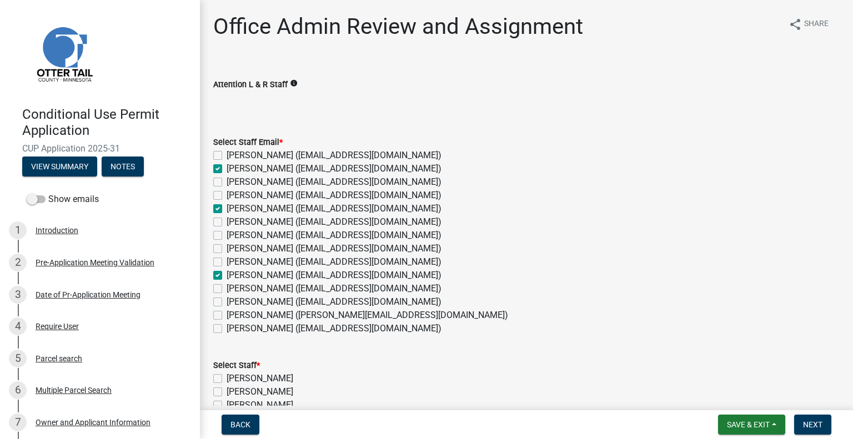
checkbox input "false"
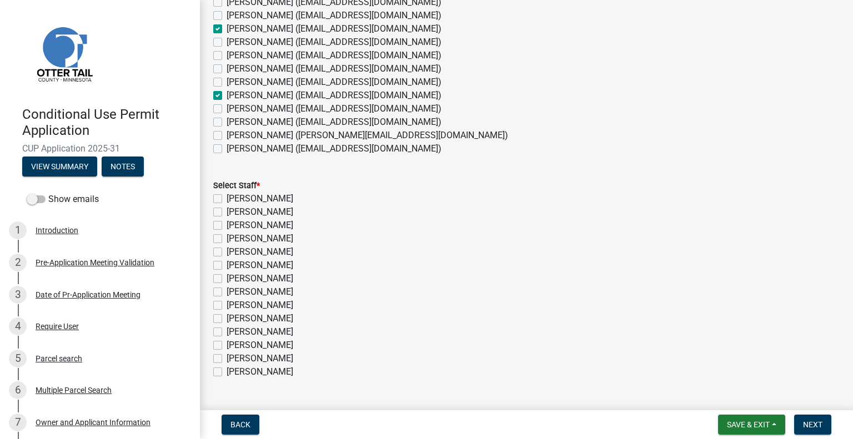
scroll to position [206, 0]
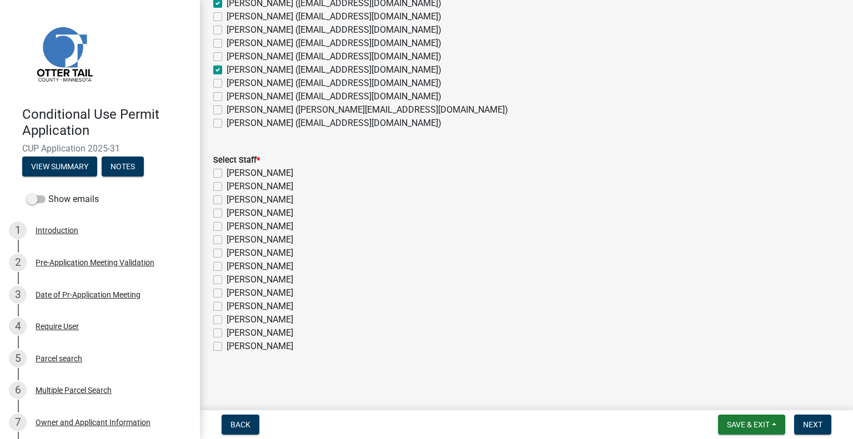
click at [258, 184] on label "[PERSON_NAME]" at bounding box center [260, 186] width 67 height 13
click at [234, 184] on input "[PERSON_NAME]" at bounding box center [230, 183] width 7 height 7
checkbox input "true"
checkbox input "false"
checkbox input "true"
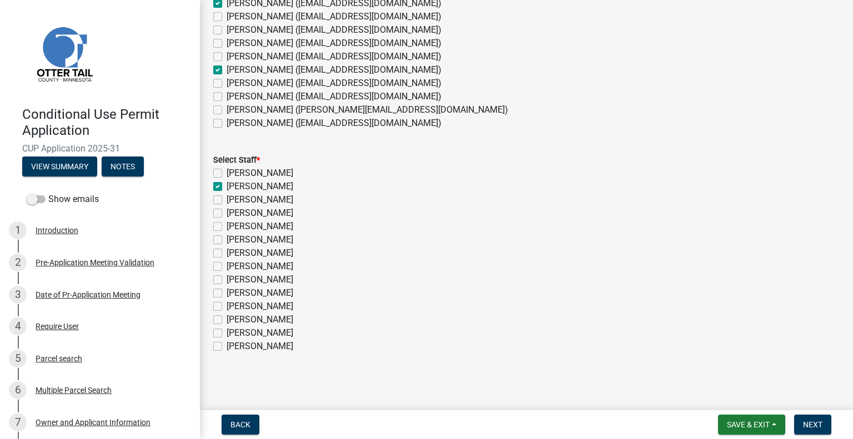
checkbox input "false"
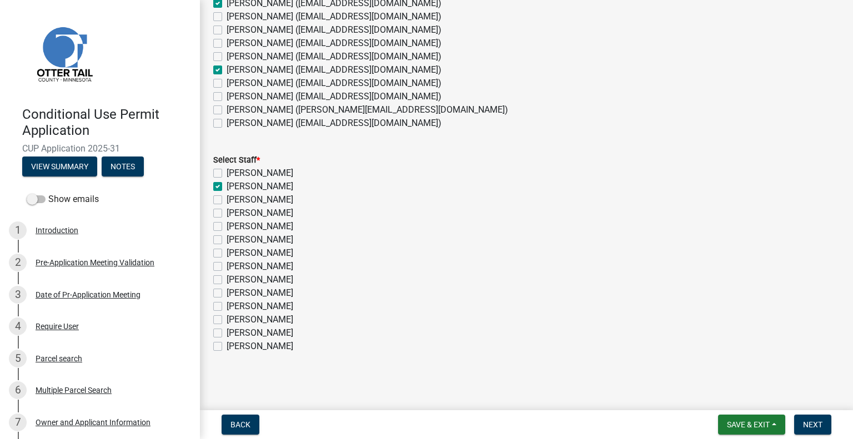
checkbox input "false"
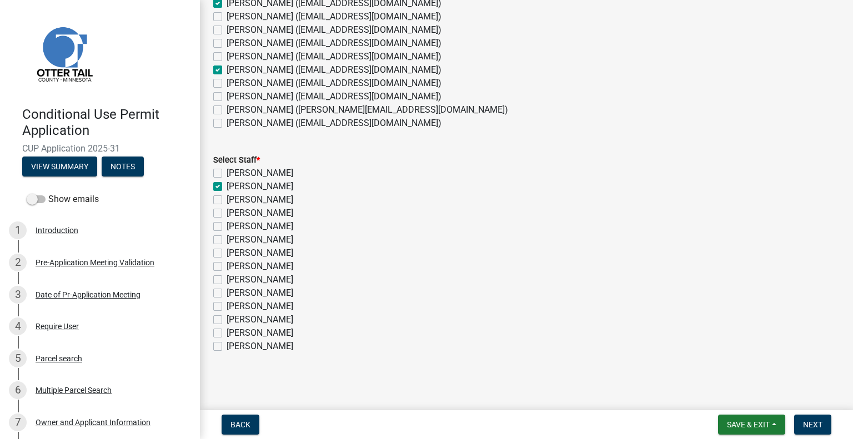
checkbox input "false"
click at [290, 227] on label "[PERSON_NAME]" at bounding box center [260, 226] width 67 height 13
click at [234, 227] on input "[PERSON_NAME]" at bounding box center [230, 223] width 7 height 7
checkbox input "true"
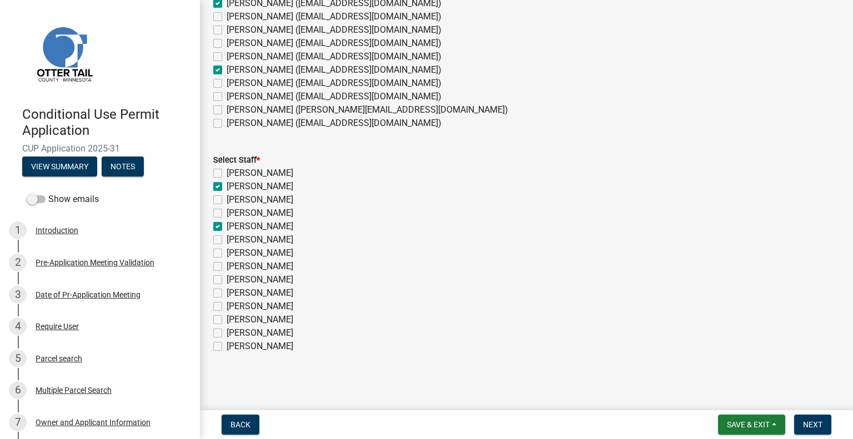
checkbox input "false"
checkbox input "true"
checkbox input "false"
checkbox input "true"
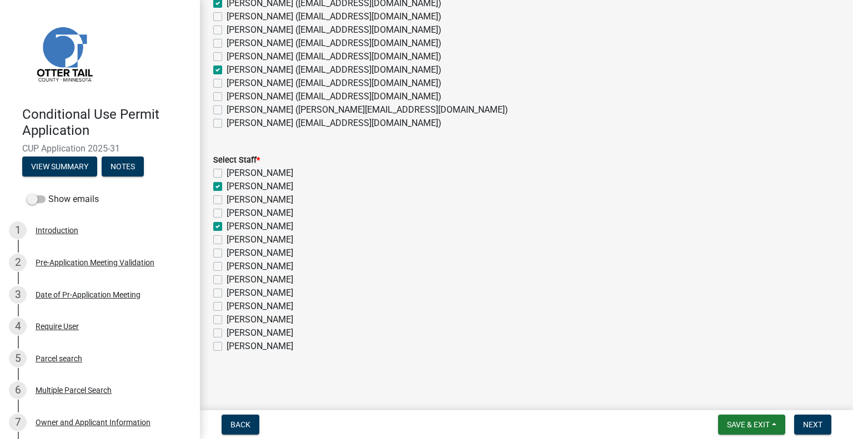
checkbox input "false"
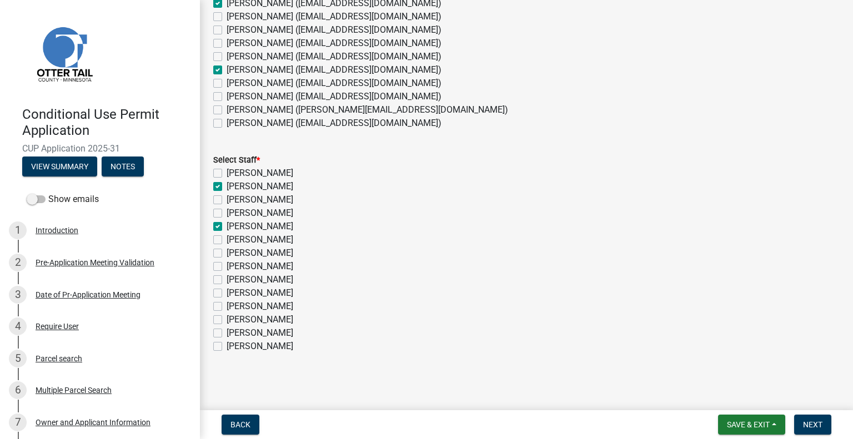
checkbox input "false"
click at [287, 292] on label "[PERSON_NAME]" at bounding box center [260, 293] width 67 height 13
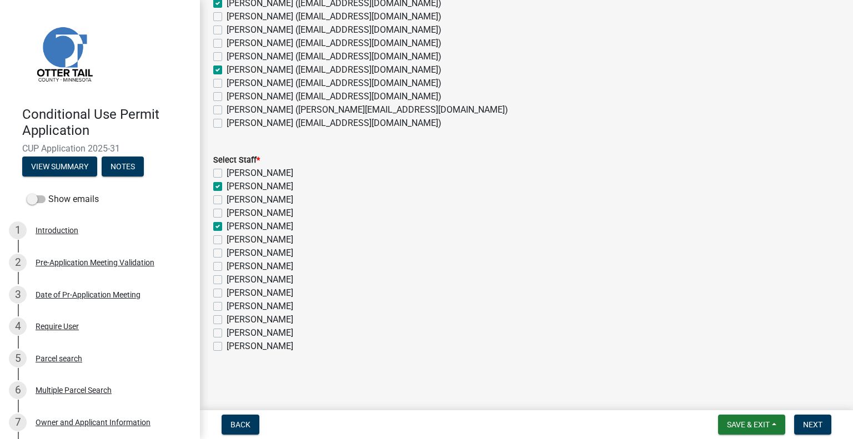
click at [234, 292] on input "[PERSON_NAME]" at bounding box center [230, 290] width 7 height 7
checkbox input "true"
checkbox input "false"
checkbox input "true"
checkbox input "false"
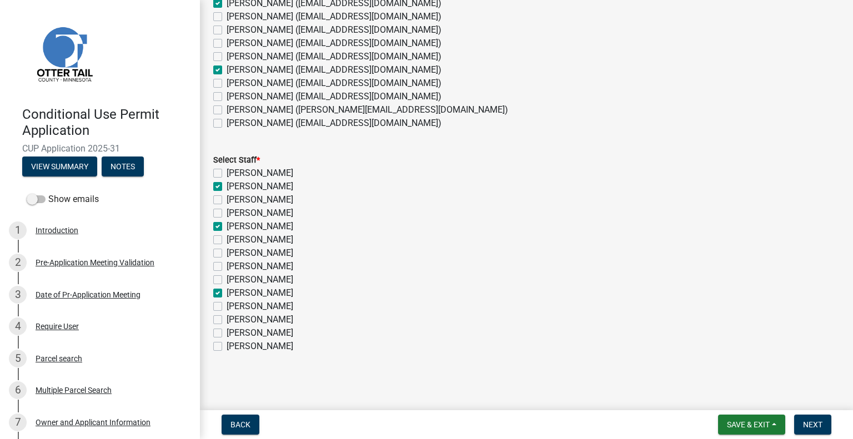
checkbox input "false"
checkbox input "true"
checkbox input "false"
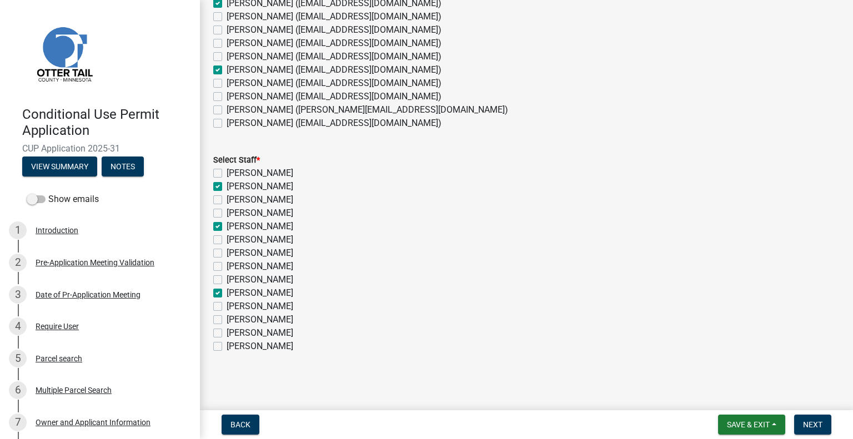
checkbox input "false"
checkbox input "true"
checkbox input "false"
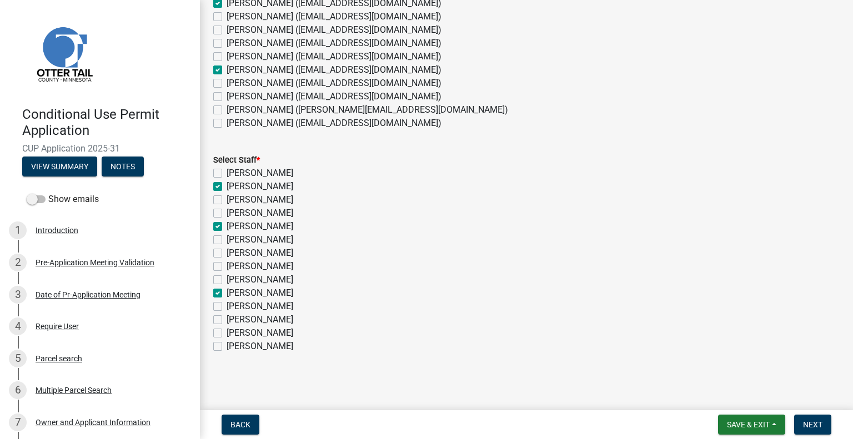
checkbox input "false"
click at [814, 424] on span "Next" at bounding box center [812, 425] width 19 height 9
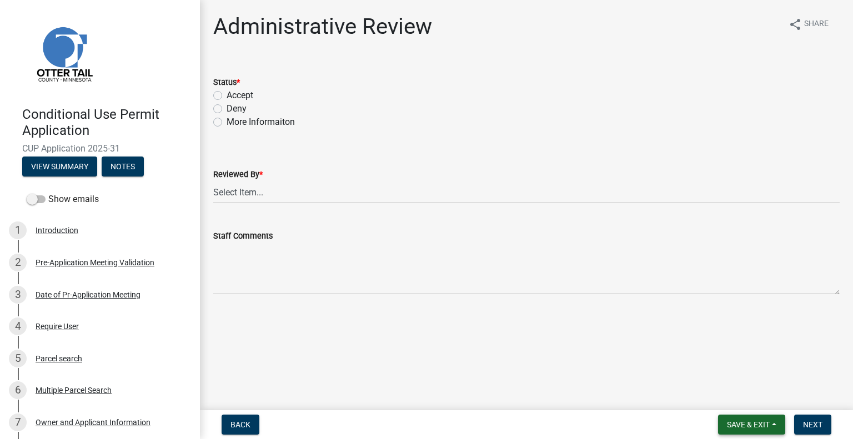
click at [755, 429] on span "Save & Exit" at bounding box center [748, 425] width 43 height 9
click at [744, 397] on button "Save & Exit" at bounding box center [741, 396] width 89 height 27
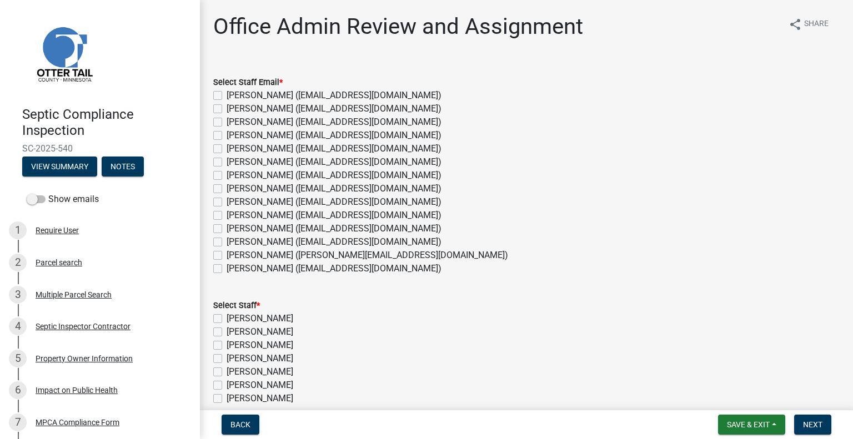
click at [259, 242] on label "[PERSON_NAME] ([EMAIL_ADDRESS][DOMAIN_NAME])" at bounding box center [334, 242] width 215 height 13
click at [234, 242] on input "[PERSON_NAME] ([EMAIL_ADDRESS][DOMAIN_NAME])" at bounding box center [230, 239] width 7 height 7
checkbox input "true"
checkbox input "false"
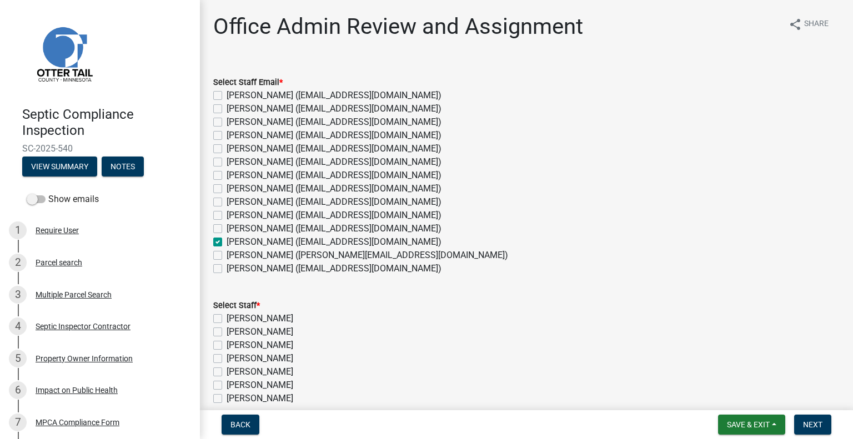
checkbox input "false"
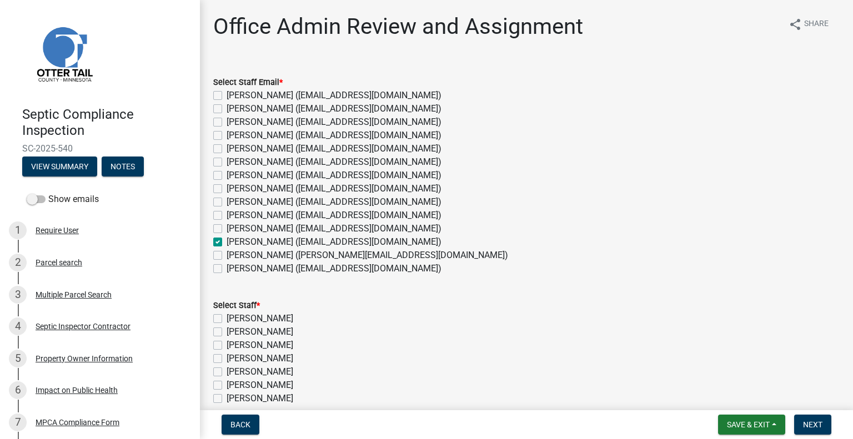
checkbox input "false"
checkbox input "true"
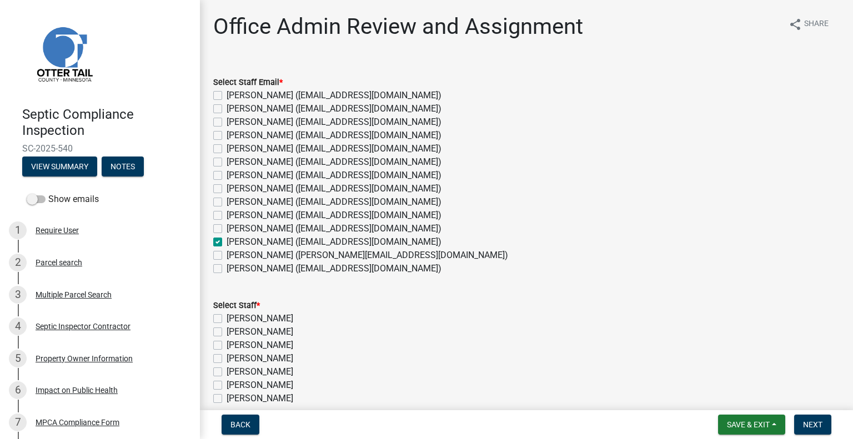
checkbox input "false"
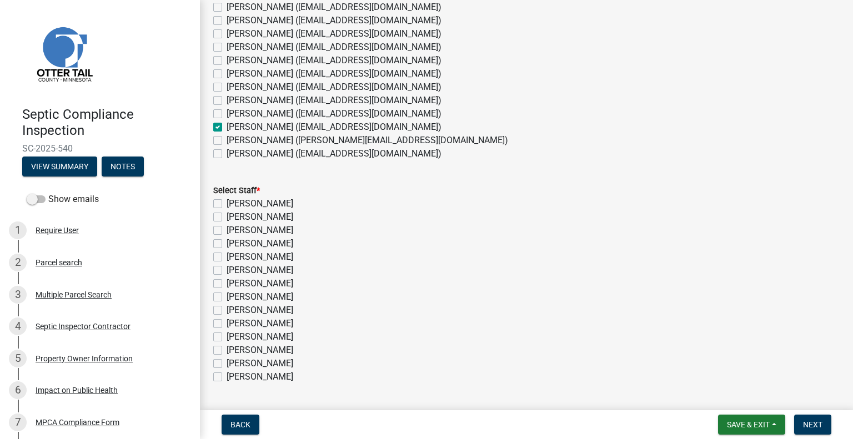
scroll to position [206, 0]
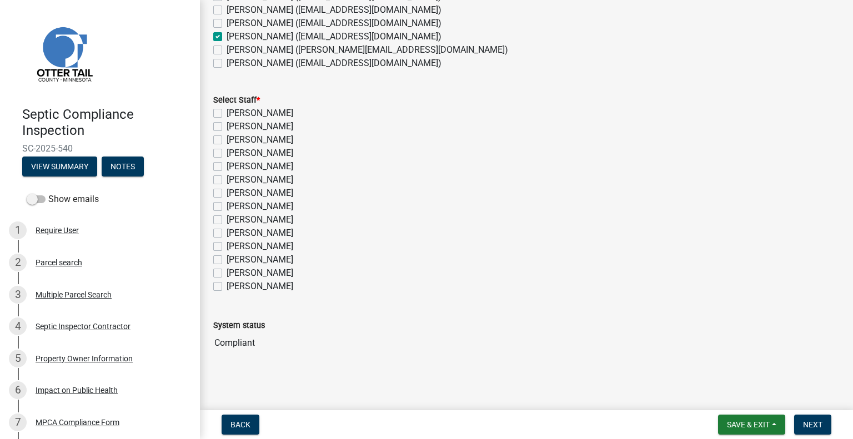
click at [276, 259] on label "Michelle Jevne" at bounding box center [260, 259] width 67 height 13
click at [234, 259] on input "Michelle Jevne" at bounding box center [230, 256] width 7 height 7
checkbox input "true"
checkbox input "false"
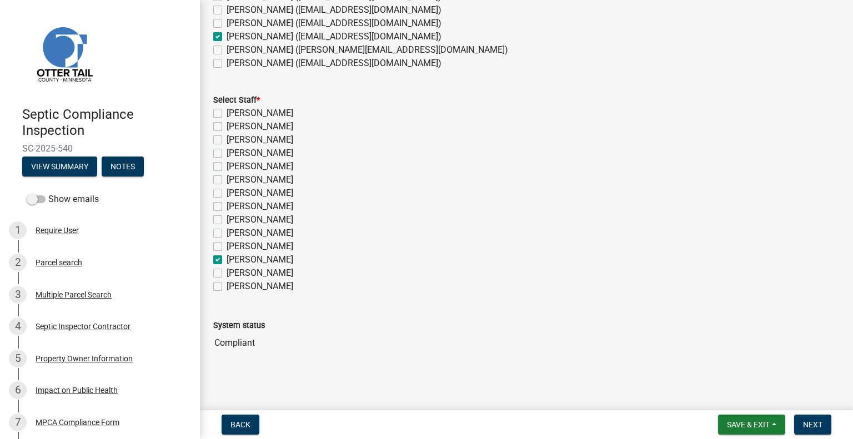
checkbox input "false"
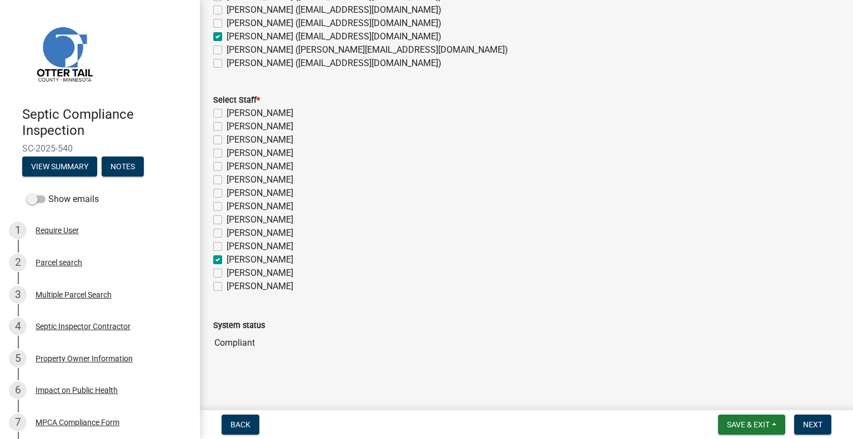
checkbox input "false"
checkbox input "true"
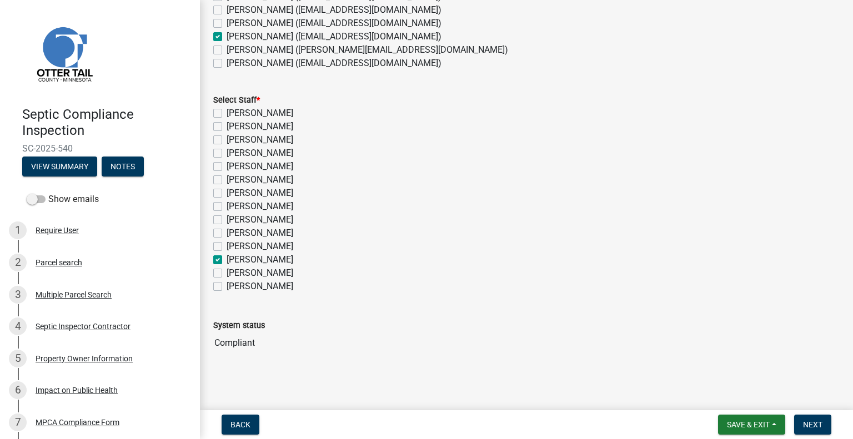
checkbox input "false"
click at [815, 425] on span "Next" at bounding box center [812, 425] width 19 height 9
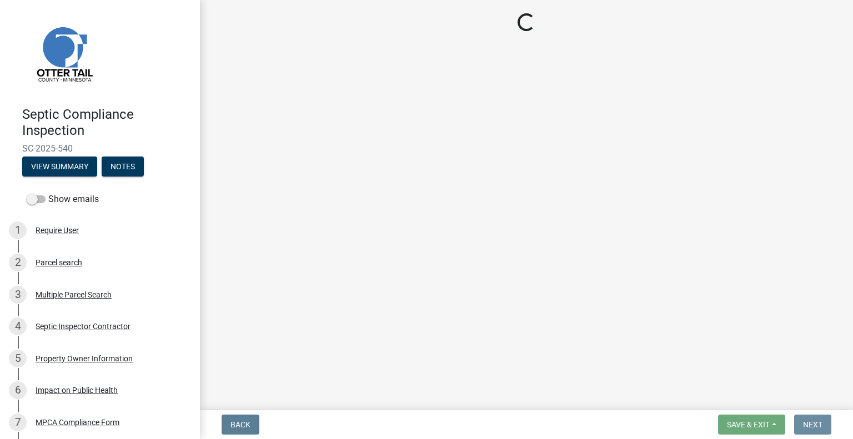
scroll to position [0, 0]
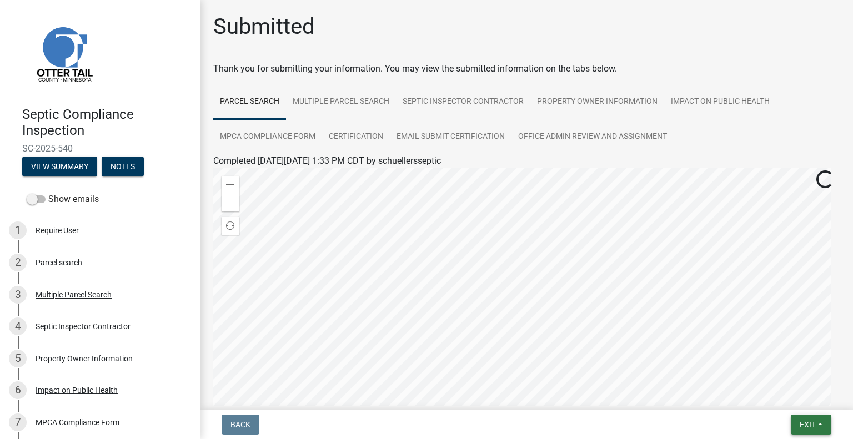
click at [802, 422] on span "Exit" at bounding box center [808, 425] width 16 height 9
click at [786, 398] on button "Save & Exit" at bounding box center [787, 396] width 89 height 27
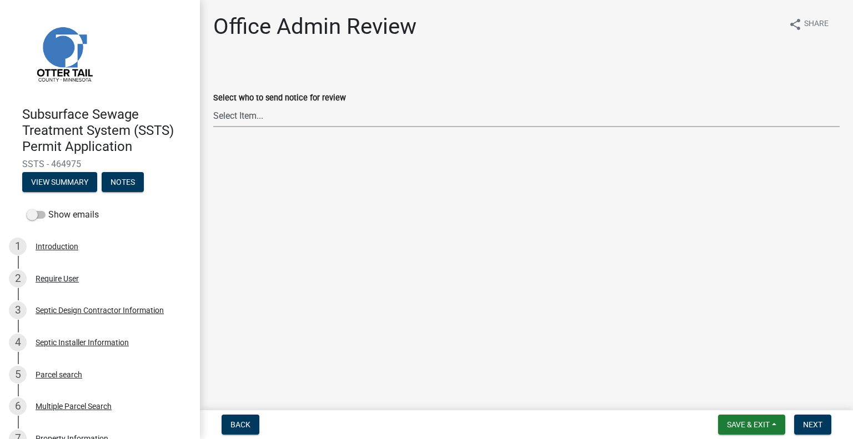
click at [283, 119] on select "Select Item... [PERSON_NAME] ([EMAIL_ADDRESS][DOMAIN_NAME]) [PERSON_NAME] ([EMA…" at bounding box center [526, 115] width 627 height 23
click at [213, 104] on select "Select Item... [PERSON_NAME] ([EMAIL_ADDRESS][DOMAIN_NAME]) [PERSON_NAME] ([EMA…" at bounding box center [526, 115] width 627 height 23
click at [364, 116] on select "Select Item... [PERSON_NAME] ([EMAIL_ADDRESS][DOMAIN_NAME]) [PERSON_NAME] ([EMA…" at bounding box center [526, 115] width 627 height 23
click at [213, 104] on select "Select Item... [PERSON_NAME] ([EMAIL_ADDRESS][DOMAIN_NAME]) [PERSON_NAME] ([EMA…" at bounding box center [526, 115] width 627 height 23
select select "587f38f5-c90e-4c12-9e10-d3e23909bbca"
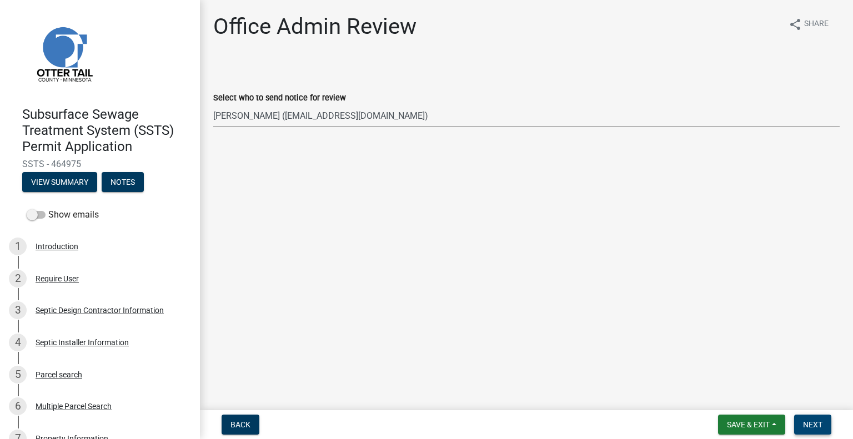
click at [813, 422] on span "Next" at bounding box center [812, 425] width 19 height 9
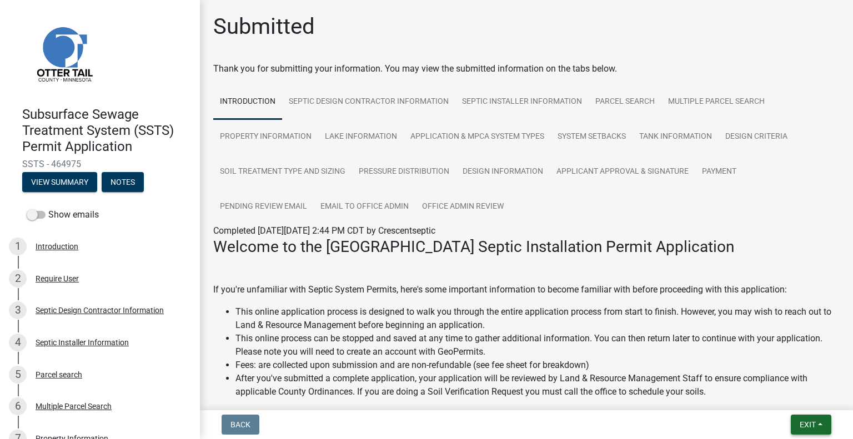
click at [817, 424] on button "Exit" at bounding box center [811, 425] width 41 height 20
click at [777, 394] on button "Save & Exit" at bounding box center [787, 396] width 89 height 27
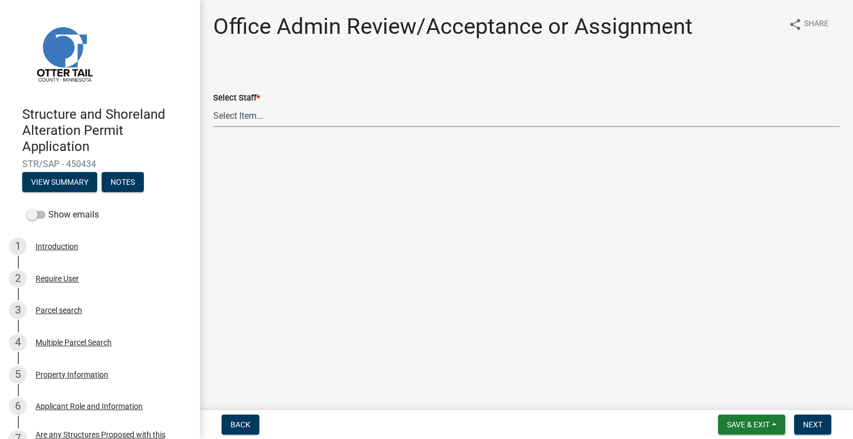
click at [298, 114] on select "Select Item... [PERSON_NAME] ([EMAIL_ADDRESS][DOMAIN_NAME]) [PERSON_NAME] ([EMA…" at bounding box center [526, 115] width 627 height 23
click at [213, 104] on select "Select Item... [PERSON_NAME] ([EMAIL_ADDRESS][DOMAIN_NAME]) [PERSON_NAME] ([EMA…" at bounding box center [526, 115] width 627 height 23
select select "587f38f5-c90e-4c12-9e10-d3e23909bbca"
click at [808, 421] on span "Next" at bounding box center [812, 425] width 19 height 9
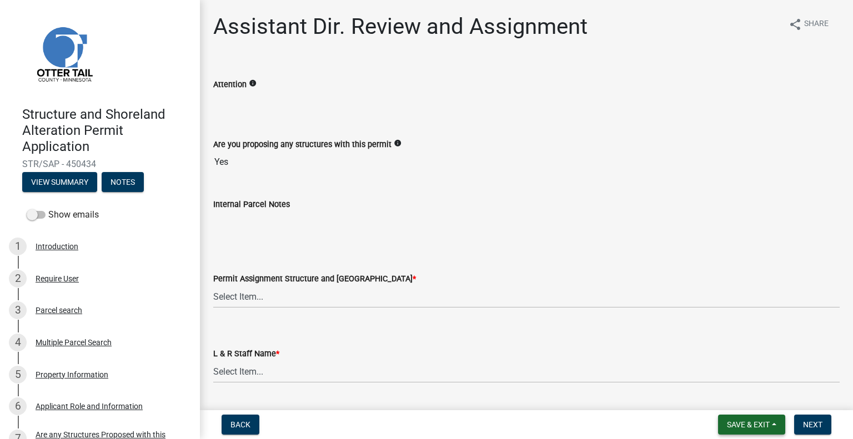
click at [757, 424] on span "Save & Exit" at bounding box center [748, 425] width 43 height 9
click at [747, 401] on button "Save & Exit" at bounding box center [741, 396] width 89 height 27
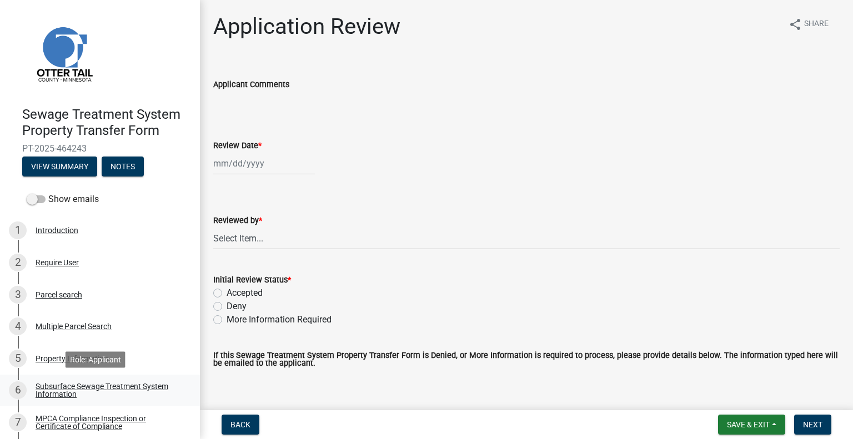
click at [126, 391] on div "Subsurface Sewage Treatment System Information" at bounding box center [109, 391] width 147 height 16
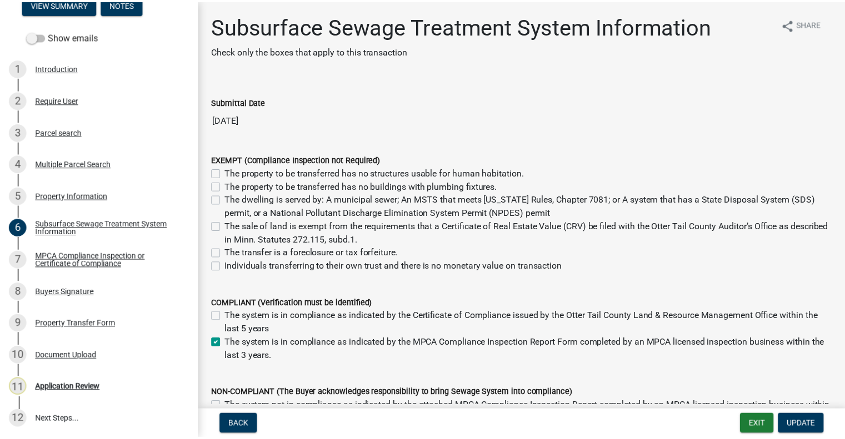
scroll to position [163, 0]
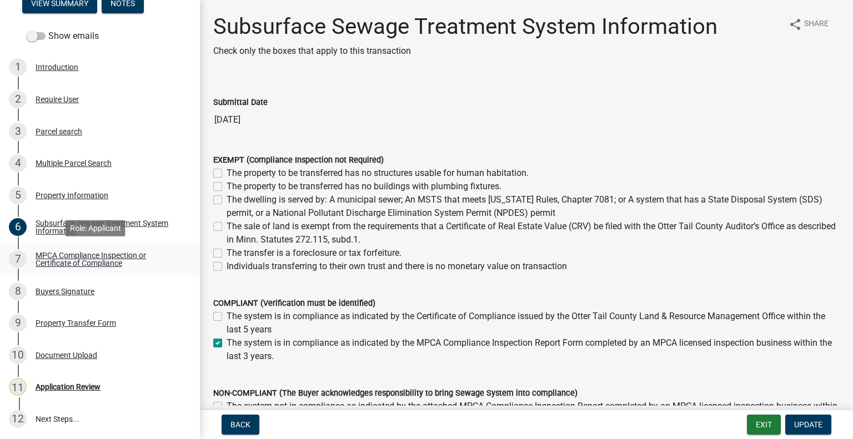
click at [131, 253] on div "MPCA Compliance Inspection or Certificate of Compliance" at bounding box center [109, 260] width 147 height 16
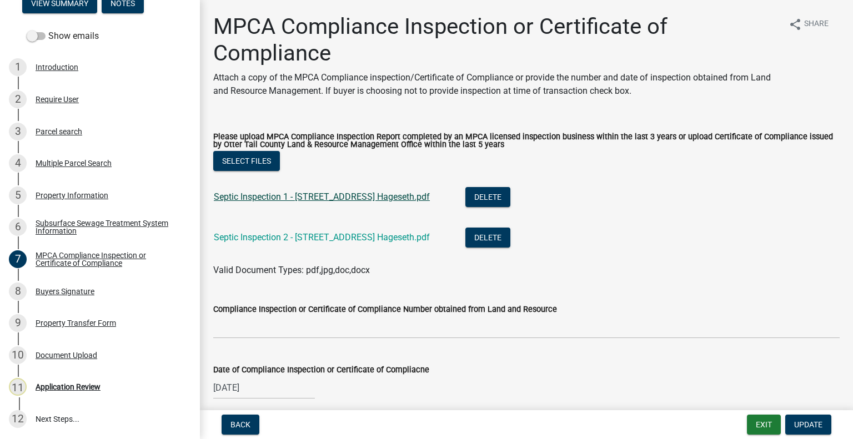
click at [330, 193] on link "Septic Inspection 1 - 27777 340th Ave - Gladson Hageseth.pdf" at bounding box center [322, 197] width 216 height 11
click at [104, 296] on div "8 Buyers Signature" at bounding box center [95, 292] width 173 height 18
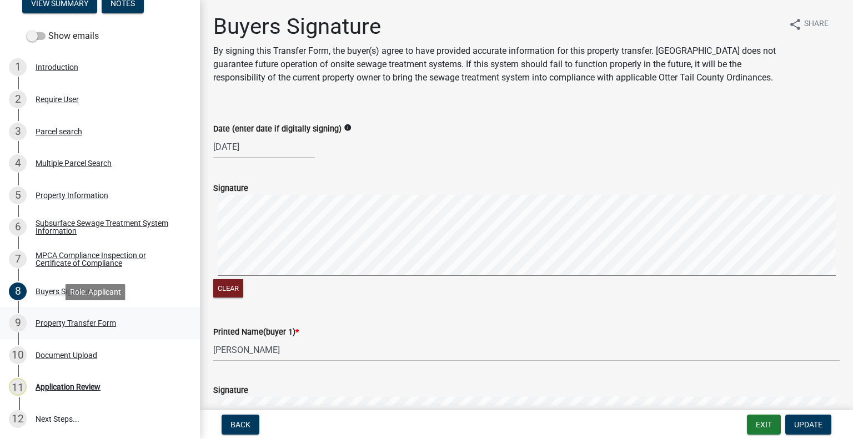
click at [98, 317] on div "9 Property Transfer Form" at bounding box center [95, 323] width 173 height 18
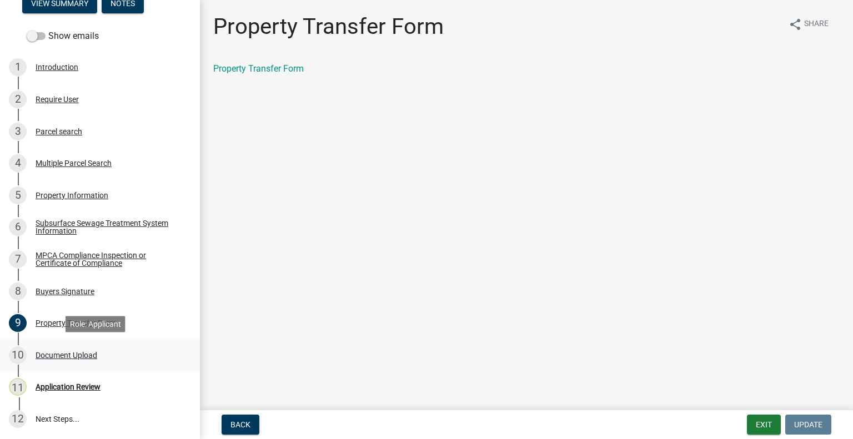
click at [75, 352] on div "Document Upload" at bounding box center [67, 356] width 62 height 8
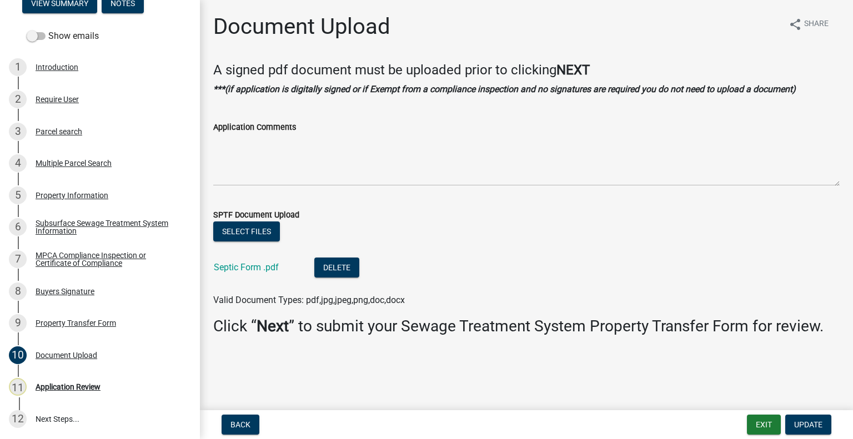
click at [251, 276] on div "Septic Form .pdf" at bounding box center [255, 269] width 83 height 23
click at [247, 267] on link "Septic Form .pdf" at bounding box center [246, 267] width 65 height 11
click at [58, 124] on div "3 Parcel search" at bounding box center [95, 132] width 173 height 18
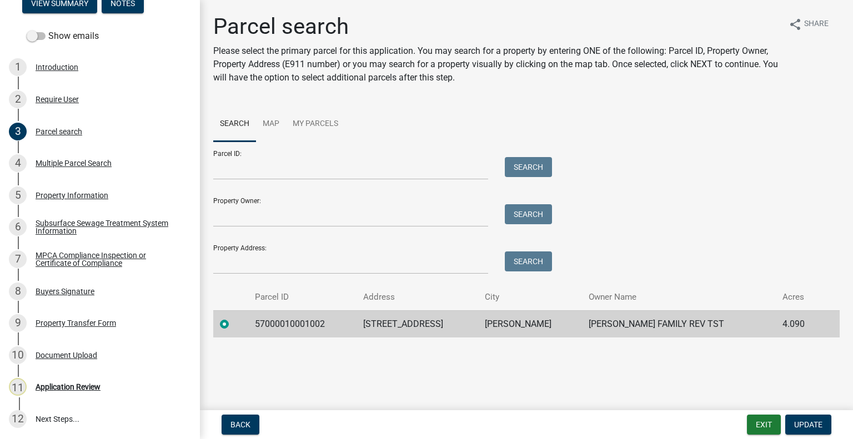
click at [291, 319] on td "57000010001002" at bounding box center [302, 324] width 108 height 27
copy td "57000010001002"
click at [128, 391] on div "11 Application Review" at bounding box center [95, 387] width 173 height 18
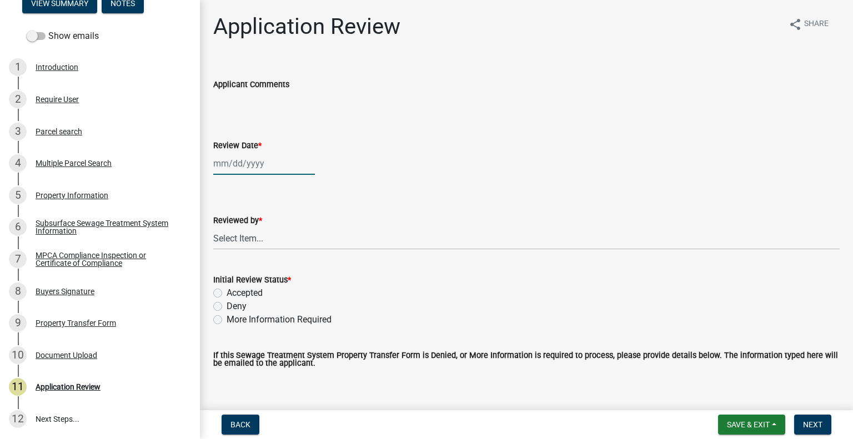
click at [264, 166] on div at bounding box center [264, 163] width 102 height 23
select select "8"
select select "2025"
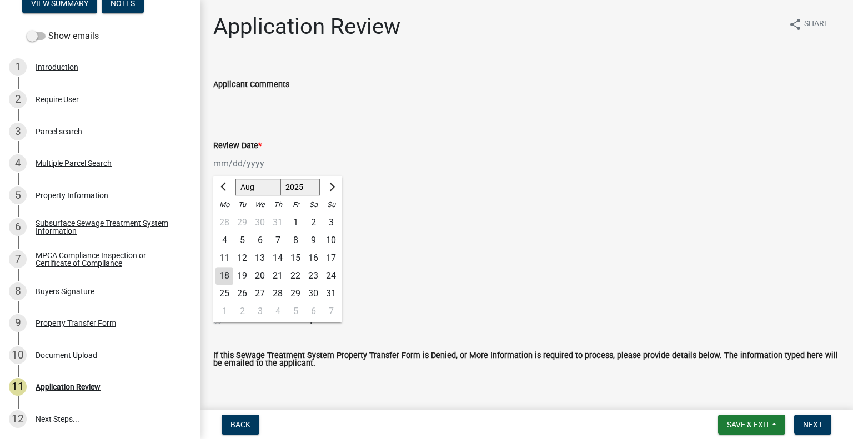
click at [227, 274] on div "18" at bounding box center [225, 276] width 18 height 18
type input "08/18/2025"
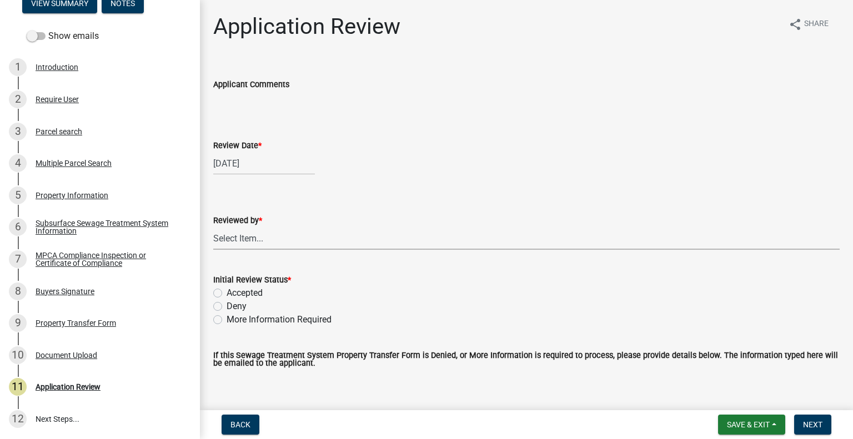
click at [287, 248] on select "Select Item... Alexis Newark Amy Busko Andrea Perales Brittany Tollefson Christ…" at bounding box center [526, 238] width 627 height 23
click at [213, 227] on select "Select Item... Alexis Newark Amy Busko Andrea Perales Brittany Tollefson Christ…" at bounding box center [526, 238] width 627 height 23
select select "2217fab6-25d2-4df2-8e35-18ddd05e0fe8"
click at [252, 290] on label "Accepted" at bounding box center [245, 293] width 36 height 13
click at [234, 290] on input "Accepted" at bounding box center [230, 290] width 7 height 7
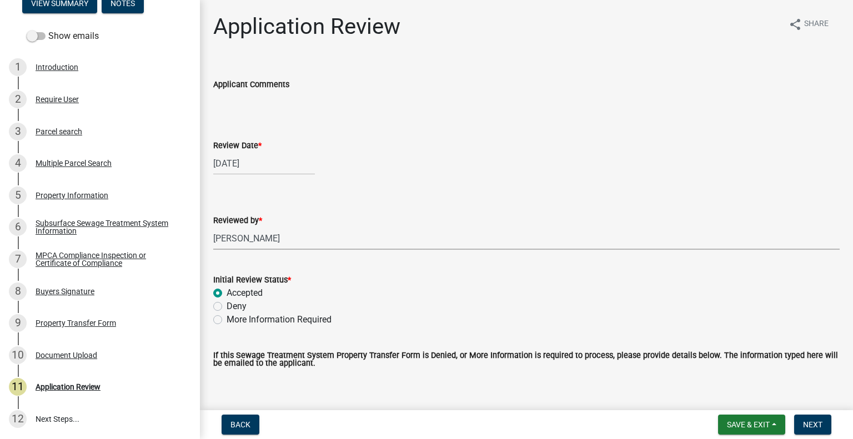
radio input "true"
click at [818, 429] on button "Next" at bounding box center [812, 425] width 37 height 20
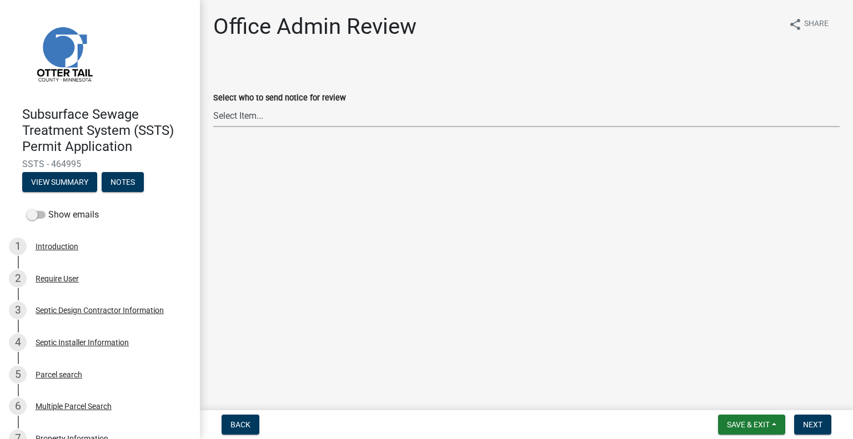
click at [267, 110] on select "Select Item... [PERSON_NAME] ([EMAIL_ADDRESS][DOMAIN_NAME]) [PERSON_NAME] ([EMA…" at bounding box center [526, 115] width 627 height 23
click at [213, 104] on select "Select Item... [PERSON_NAME] ([EMAIL_ADDRESS][DOMAIN_NAME]) [PERSON_NAME] ([EMA…" at bounding box center [526, 115] width 627 height 23
select select "587f38f5-c90e-4c12-9e10-d3e23909bbca"
click at [813, 422] on span "Next" at bounding box center [812, 425] width 19 height 9
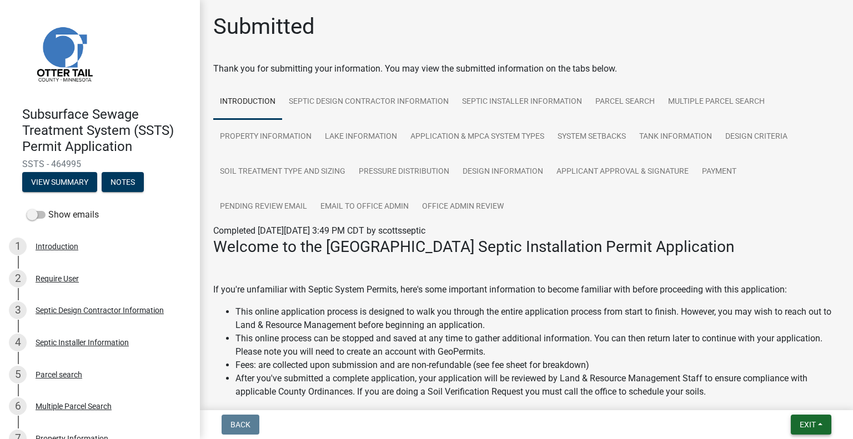
click at [803, 422] on span "Exit" at bounding box center [808, 425] width 16 height 9
click at [790, 399] on button "Save & Exit" at bounding box center [787, 396] width 89 height 27
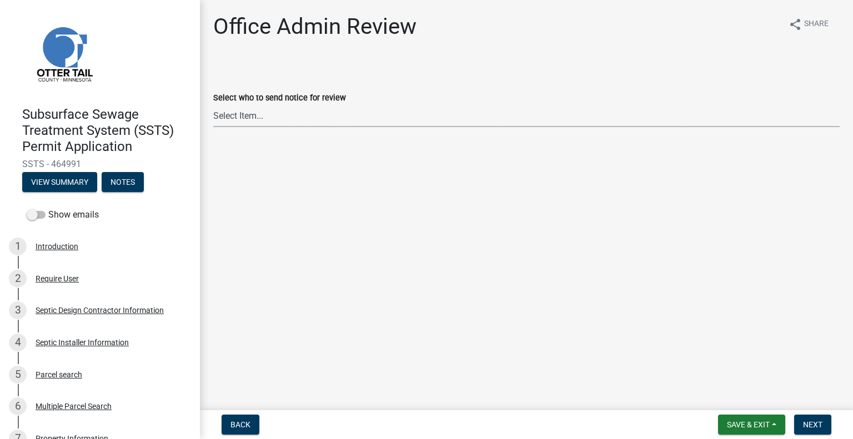
click at [277, 110] on select "Select Item... [PERSON_NAME] ([EMAIL_ADDRESS][DOMAIN_NAME]) [PERSON_NAME] ([EMA…" at bounding box center [526, 115] width 627 height 23
click at [213, 104] on select "Select Item... [PERSON_NAME] ([EMAIL_ADDRESS][DOMAIN_NAME]) [PERSON_NAME] ([EMA…" at bounding box center [526, 115] width 627 height 23
select select "587f38f5-c90e-4c12-9e10-d3e23909bbca"
click at [810, 424] on span "Next" at bounding box center [812, 425] width 19 height 9
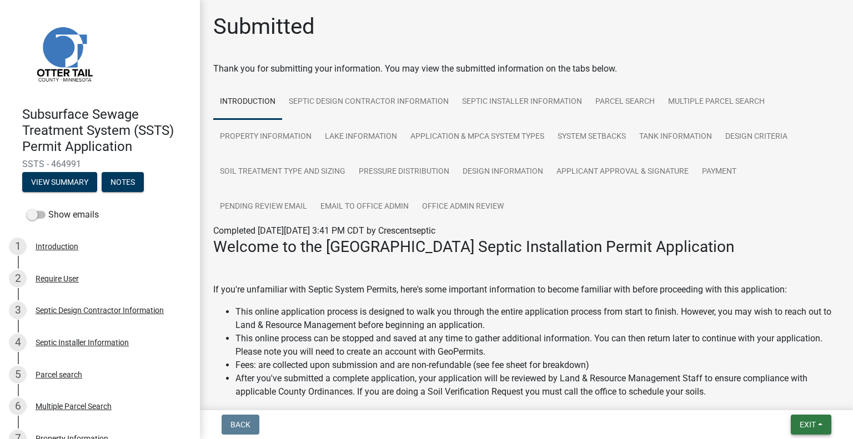
click at [805, 434] on button "Exit" at bounding box center [811, 425] width 41 height 20
click at [773, 399] on button "Save & Exit" at bounding box center [787, 396] width 89 height 27
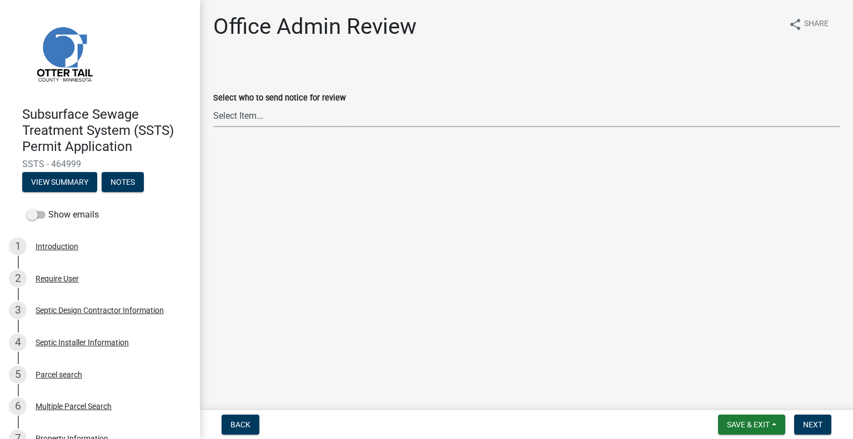
click at [342, 118] on select "Select Item... [PERSON_NAME] ([EMAIL_ADDRESS][DOMAIN_NAME]) [PERSON_NAME] ([EMA…" at bounding box center [526, 115] width 627 height 23
click at [213, 104] on select "Select Item... [PERSON_NAME] ([EMAIL_ADDRESS][DOMAIN_NAME]) [PERSON_NAME] ([EMA…" at bounding box center [526, 115] width 627 height 23
select select "587f38f5-c90e-4c12-9e10-d3e23909bbca"
click at [814, 422] on span "Next" at bounding box center [812, 425] width 19 height 9
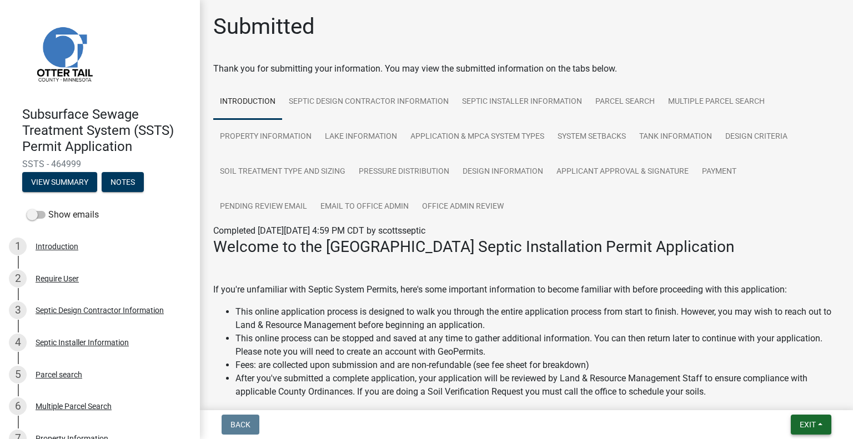
click at [815, 432] on button "Exit" at bounding box center [811, 425] width 41 height 20
click at [797, 397] on button "Save & Exit" at bounding box center [787, 396] width 89 height 27
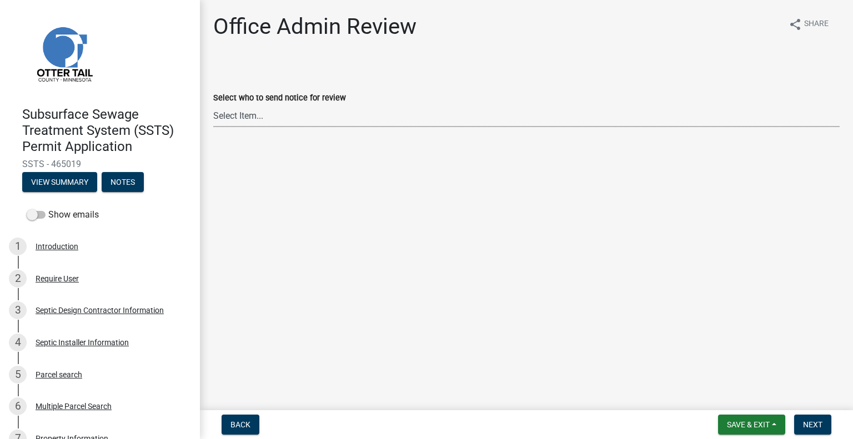
click at [346, 118] on select "Select Item... [PERSON_NAME] ([EMAIL_ADDRESS][DOMAIN_NAME]) [PERSON_NAME] ([EMA…" at bounding box center [526, 115] width 627 height 23
click at [213, 104] on select "Select Item... [PERSON_NAME] ([EMAIL_ADDRESS][DOMAIN_NAME]) [PERSON_NAME] ([EMA…" at bounding box center [526, 115] width 627 height 23
select select "587f38f5-c90e-4c12-9e10-d3e23909bbca"
drag, startPoint x: 808, startPoint y: 426, endPoint x: 816, endPoint y: 426, distance: 7.8
click at [808, 426] on span "Next" at bounding box center [812, 425] width 19 height 9
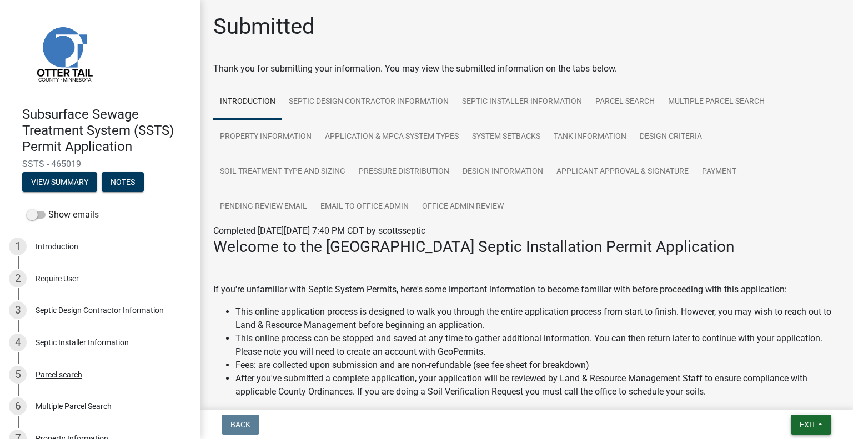
click at [809, 423] on span "Exit" at bounding box center [808, 425] width 16 height 9
click at [783, 402] on button "Save & Exit" at bounding box center [787, 396] width 89 height 27
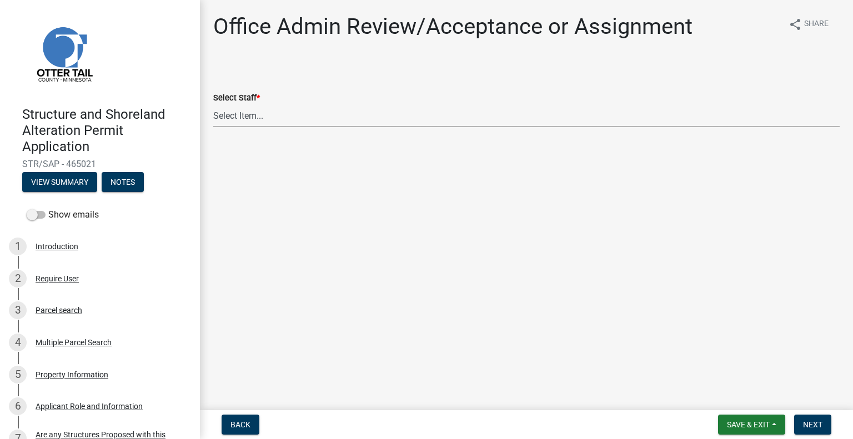
click at [258, 115] on select "Select Item... [PERSON_NAME] ([EMAIL_ADDRESS][DOMAIN_NAME]) [PERSON_NAME] ([EMA…" at bounding box center [526, 115] width 627 height 23
click at [213, 104] on select "Select Item... [PERSON_NAME] ([EMAIL_ADDRESS][DOMAIN_NAME]) [PERSON_NAME] ([EMA…" at bounding box center [526, 115] width 627 height 23
select select "587f38f5-c90e-4c12-9e10-d3e23909bbca"
click at [819, 421] on span "Next" at bounding box center [812, 425] width 19 height 9
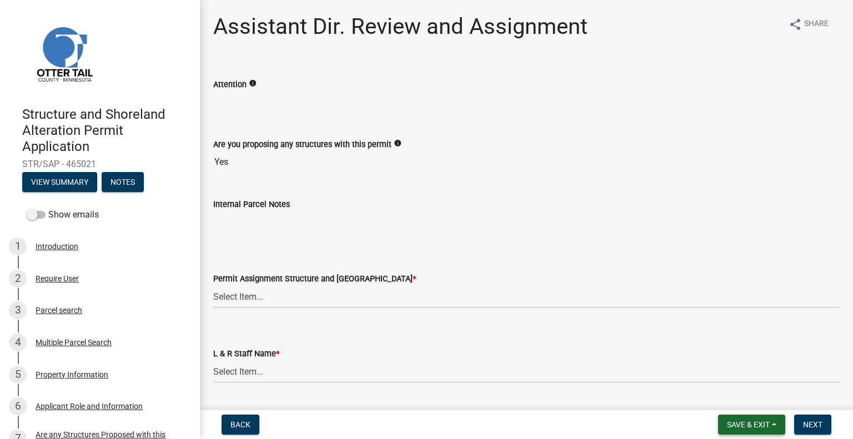
click at [751, 430] on button "Save & Exit" at bounding box center [751, 425] width 67 height 20
click at [739, 396] on button "Save & Exit" at bounding box center [741, 396] width 89 height 27
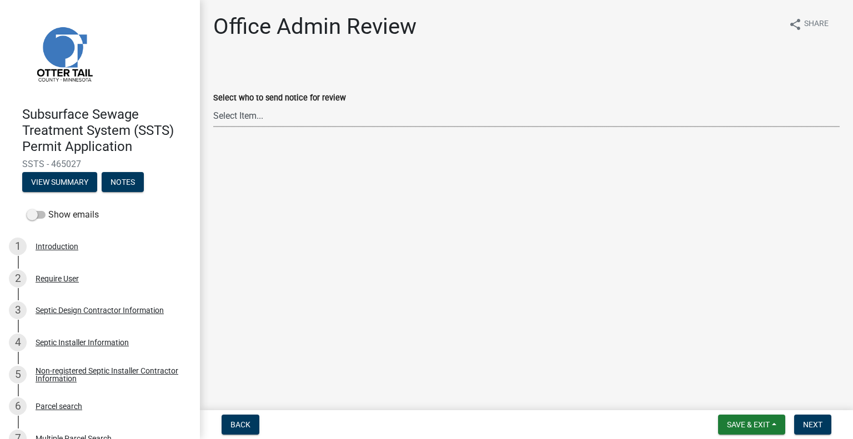
click at [253, 113] on select "Select Item... [PERSON_NAME] ([EMAIL_ADDRESS][DOMAIN_NAME]) [PERSON_NAME] ([EMA…" at bounding box center [526, 115] width 627 height 23
click at [213, 104] on select "Select Item... [PERSON_NAME] ([EMAIL_ADDRESS][DOMAIN_NAME]) [PERSON_NAME] ([EMA…" at bounding box center [526, 115] width 627 height 23
select select "587f38f5-c90e-4c12-9e10-d3e23909bbca"
click at [801, 422] on button "Next" at bounding box center [812, 425] width 37 height 20
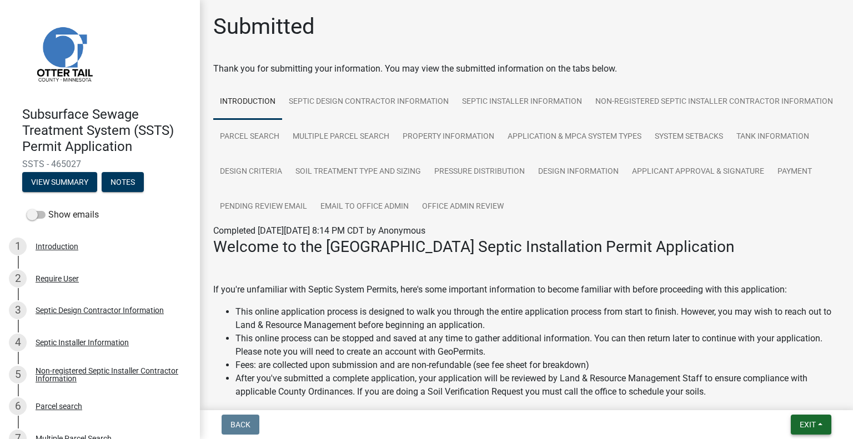
click at [828, 429] on button "Exit" at bounding box center [811, 425] width 41 height 20
click at [781, 404] on button "Save & Exit" at bounding box center [787, 396] width 89 height 27
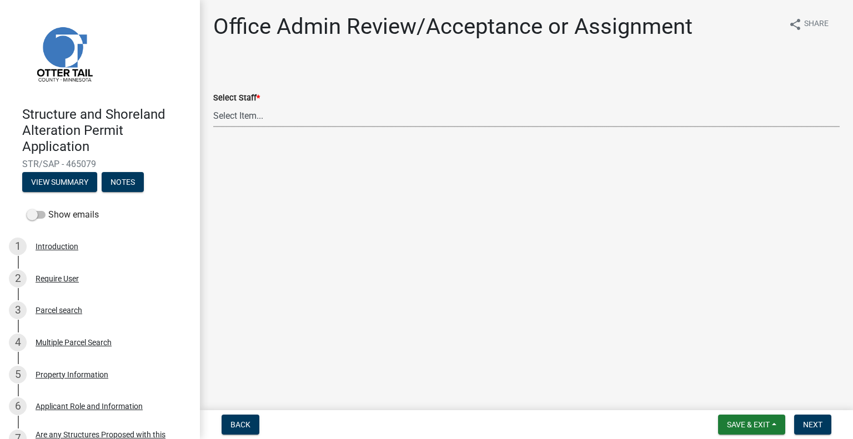
click at [352, 126] on select "Select Item... Alexis Newark (anewark@ottertailcounty.gov) Amy Busko (abusko@ot…" at bounding box center [526, 115] width 627 height 23
click at [213, 104] on select "Select Item... Alexis Newark (anewark@ottertailcounty.gov) Amy Busko (abusko@ot…" at bounding box center [526, 115] width 627 height 23
select select "587f38f5-c90e-4c12-9e10-d3e23909bbca"
click at [822, 424] on button "Next" at bounding box center [812, 425] width 37 height 20
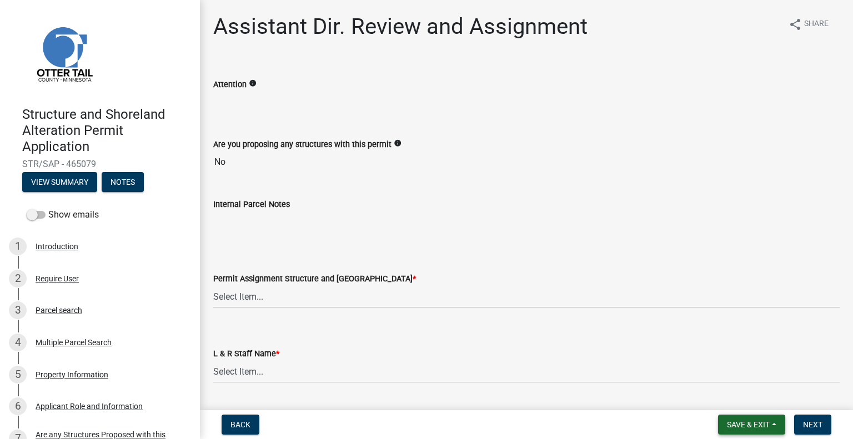
click at [768, 424] on span "Save & Exit" at bounding box center [748, 425] width 43 height 9
click at [756, 393] on button "Save & Exit" at bounding box center [741, 396] width 89 height 27
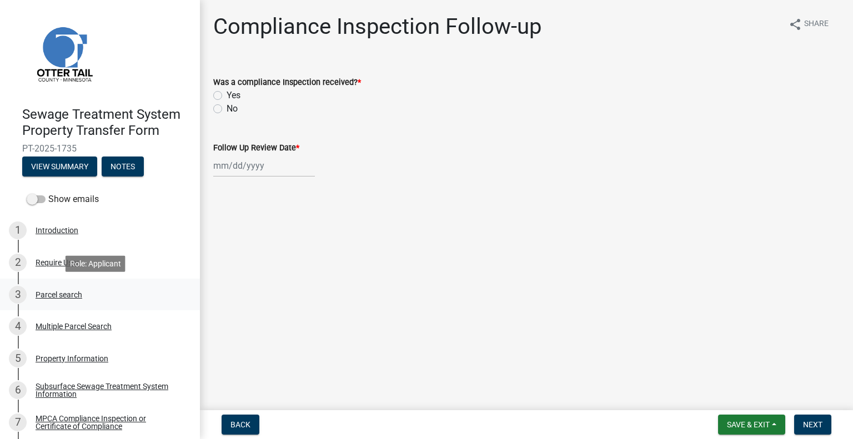
click at [75, 292] on div "Parcel search" at bounding box center [59, 295] width 47 height 8
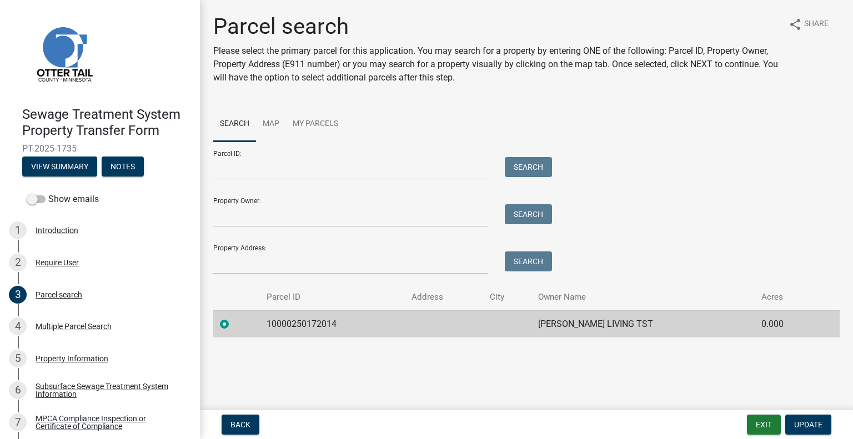
click at [288, 320] on td "10000250172014" at bounding box center [332, 324] width 145 height 27
copy td "10000250172014"
click at [764, 427] on button "Exit" at bounding box center [764, 425] width 34 height 20
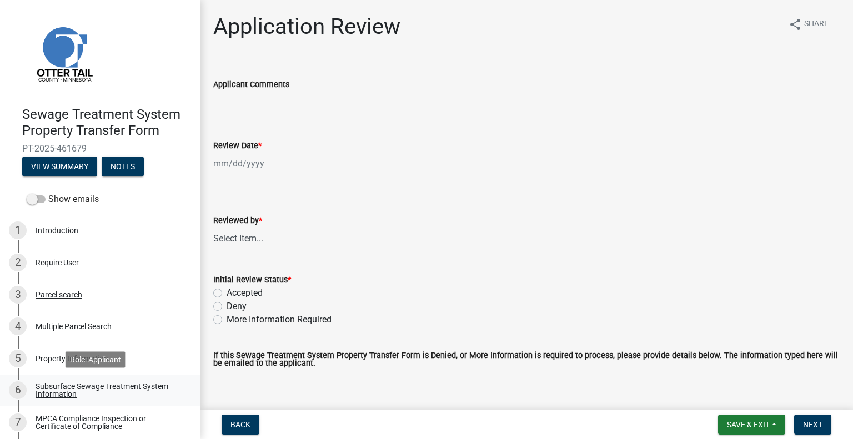
click at [94, 398] on div "6 Subsurface Sewage Treatment System Information" at bounding box center [95, 391] width 173 height 18
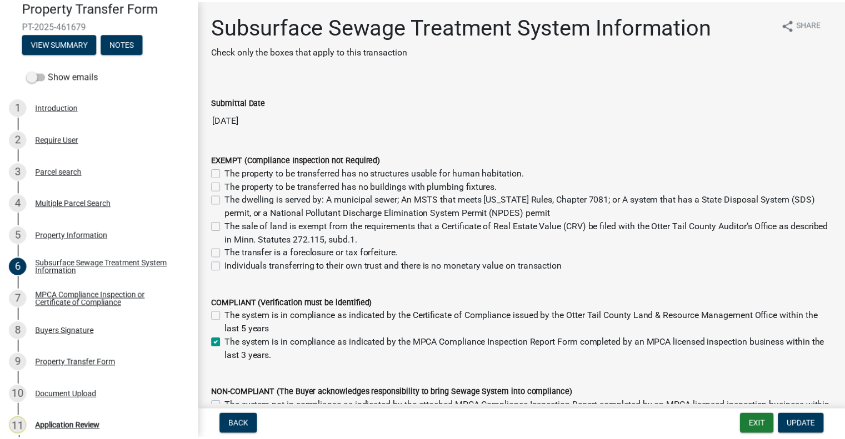
scroll to position [163, 0]
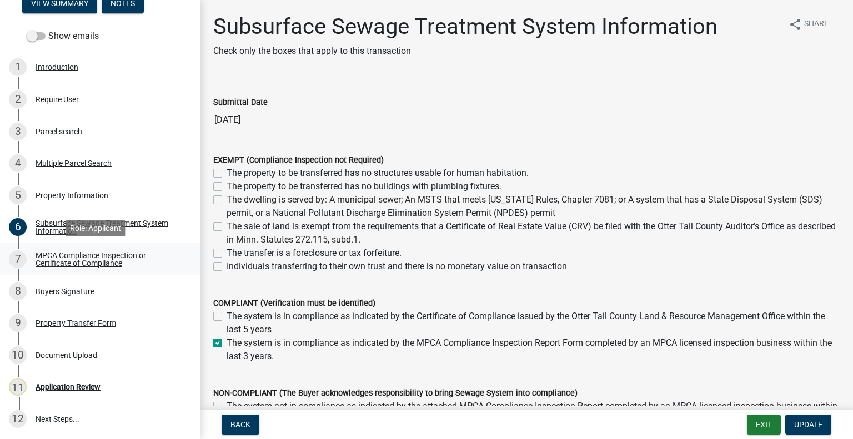
click at [118, 269] on link "7 MPCA Compliance Inspection or Certificate of Compliance" at bounding box center [100, 259] width 200 height 32
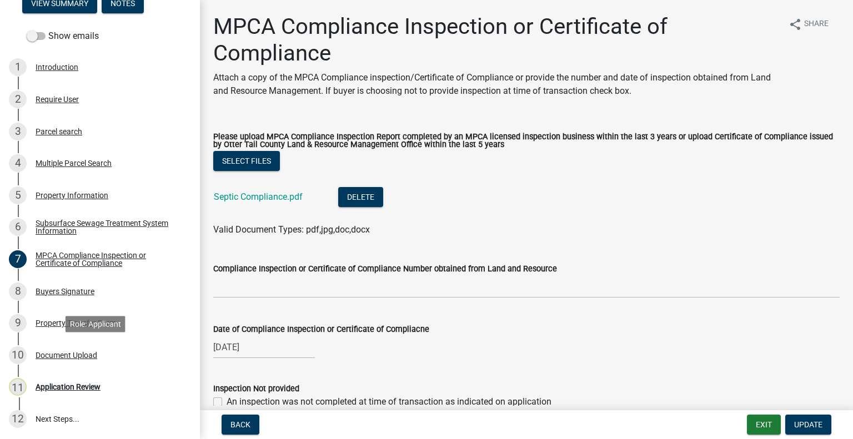
click at [108, 357] on div "10 Document Upload" at bounding box center [95, 356] width 173 height 18
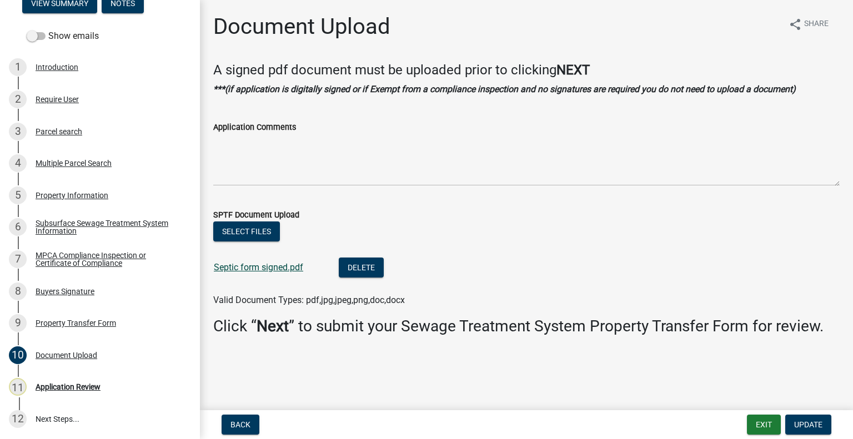
click at [294, 269] on link "Septic form signed.pdf" at bounding box center [258, 267] width 89 height 11
click at [66, 137] on div "3 Parcel search" at bounding box center [95, 132] width 173 height 18
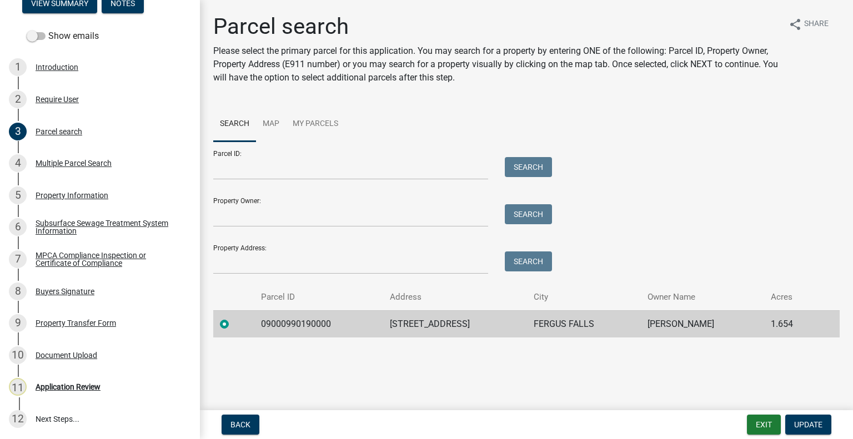
click at [314, 325] on td "09000990190000" at bounding box center [318, 324] width 128 height 27
copy td "09000990190000"
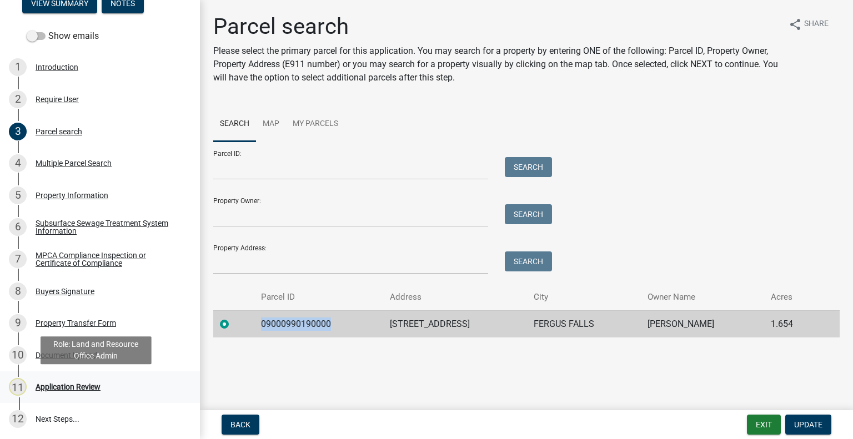
click at [123, 386] on div "11 Application Review" at bounding box center [95, 387] width 173 height 18
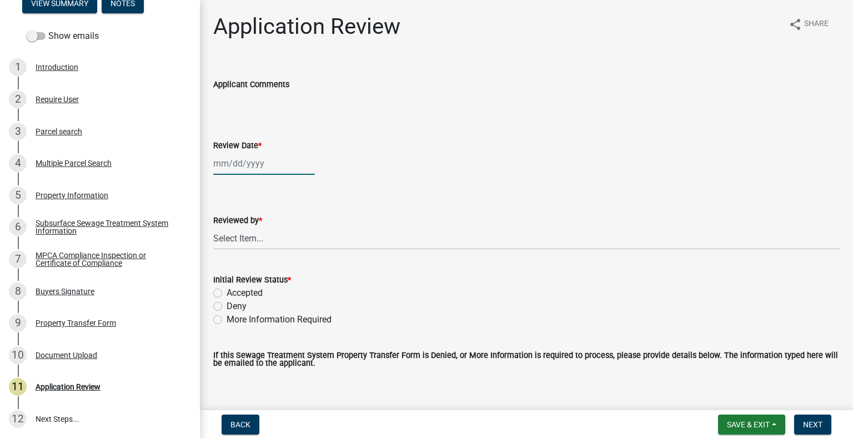
click at [264, 155] on div at bounding box center [264, 163] width 102 height 23
select select "8"
select select "2025"
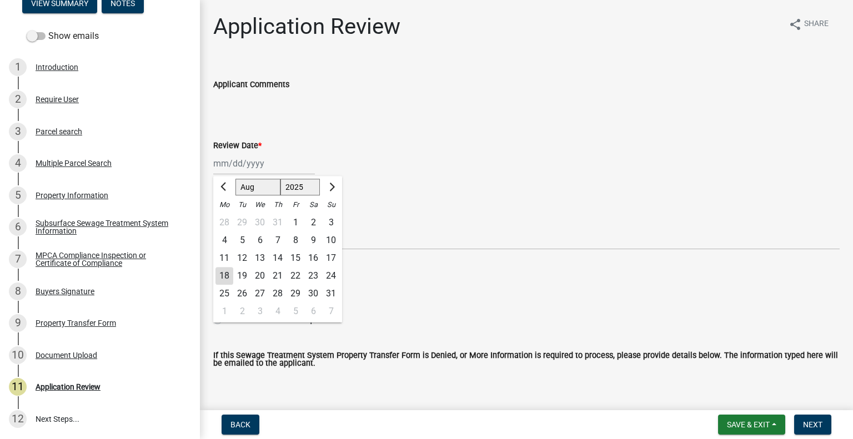
click at [226, 274] on div "18" at bounding box center [225, 276] width 18 height 18
type input "[DATE]"
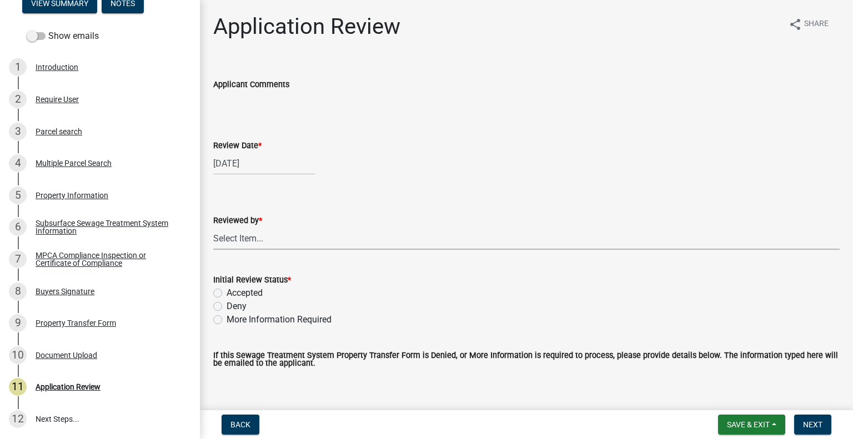
click at [261, 241] on select "Select Item... [PERSON_NAME] [PERSON_NAME] [PERSON_NAME] [PERSON_NAME] [PERSON_…" at bounding box center [526, 238] width 627 height 23
click at [213, 227] on select "Select Item... [PERSON_NAME] [PERSON_NAME] [PERSON_NAME] [PERSON_NAME] [PERSON_…" at bounding box center [526, 238] width 627 height 23
select select "2217fab6-25d2-4df2-8e35-18ddd05e0fe8"
click at [243, 297] on label "Accepted" at bounding box center [245, 293] width 36 height 13
click at [234, 294] on input "Accepted" at bounding box center [230, 290] width 7 height 7
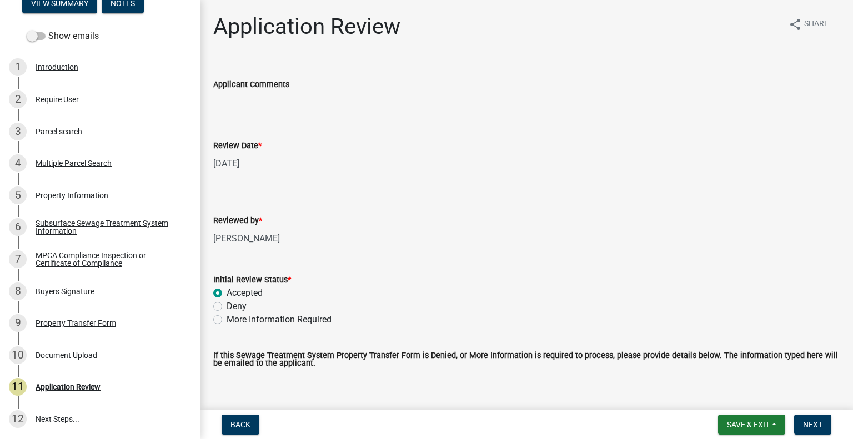
radio input "true"
click at [804, 431] on button "Next" at bounding box center [812, 425] width 37 height 20
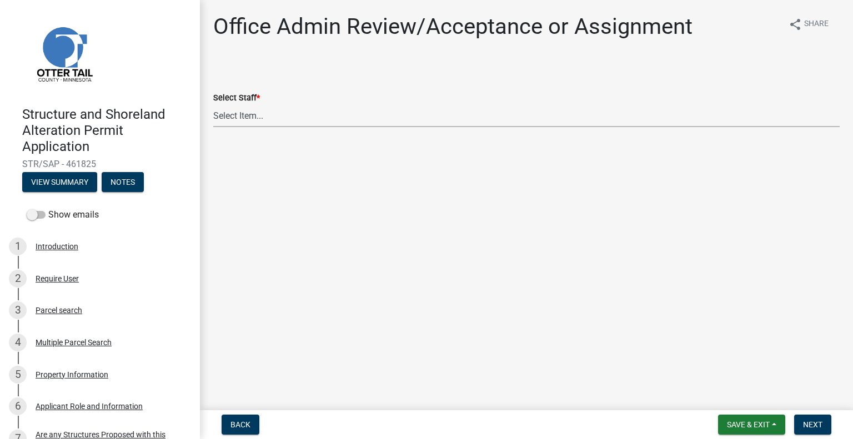
click at [322, 119] on select "Select Item... [PERSON_NAME] ([EMAIL_ADDRESS][DOMAIN_NAME]) [PERSON_NAME] ([EMA…" at bounding box center [526, 115] width 627 height 23
click at [213, 104] on select "Select Item... [PERSON_NAME] ([EMAIL_ADDRESS][DOMAIN_NAME]) [PERSON_NAME] ([EMA…" at bounding box center [526, 115] width 627 height 23
select select "587f38f5-c90e-4c12-9e10-d3e23909bbca"
click at [802, 421] on button "Next" at bounding box center [812, 425] width 37 height 20
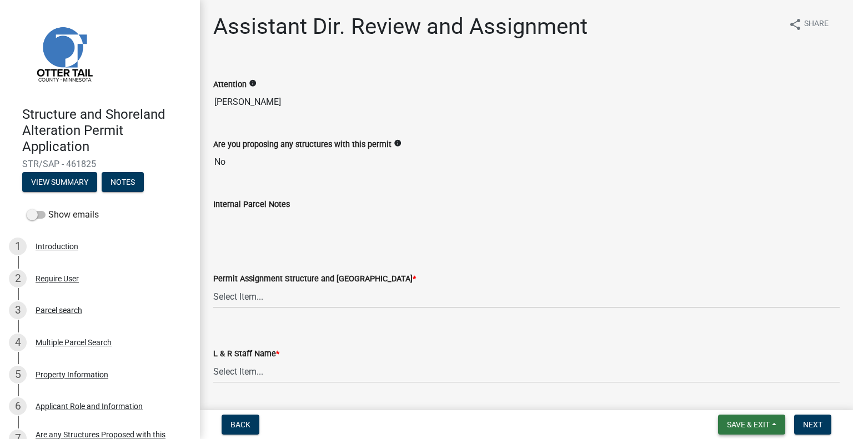
click at [747, 424] on span "Save & Exit" at bounding box center [748, 425] width 43 height 9
click at [742, 396] on button "Save & Exit" at bounding box center [741, 396] width 89 height 27
